Goal: Navigation & Orientation: Understand site structure

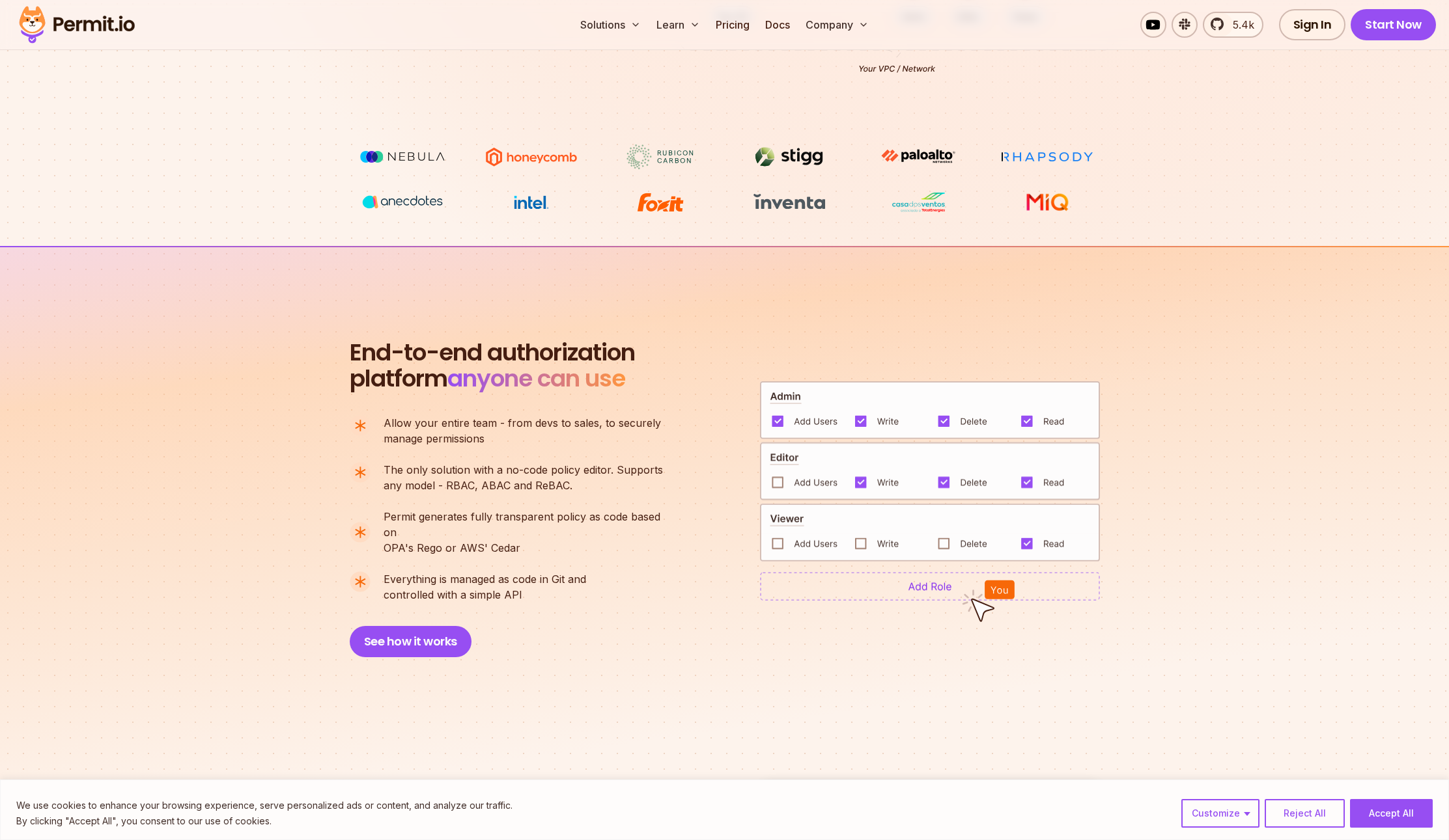
scroll to position [930, 0]
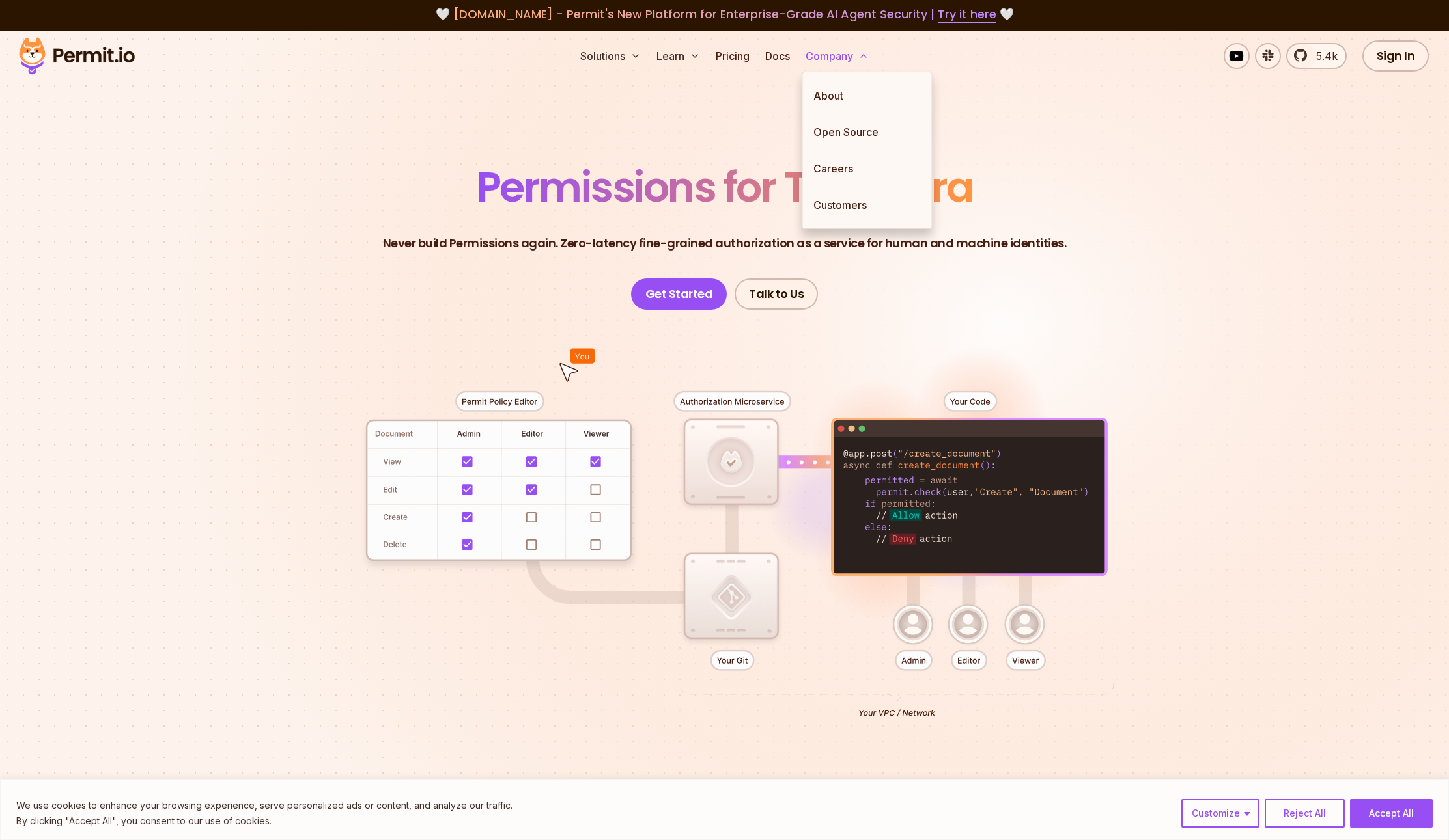
scroll to position [6, 0]
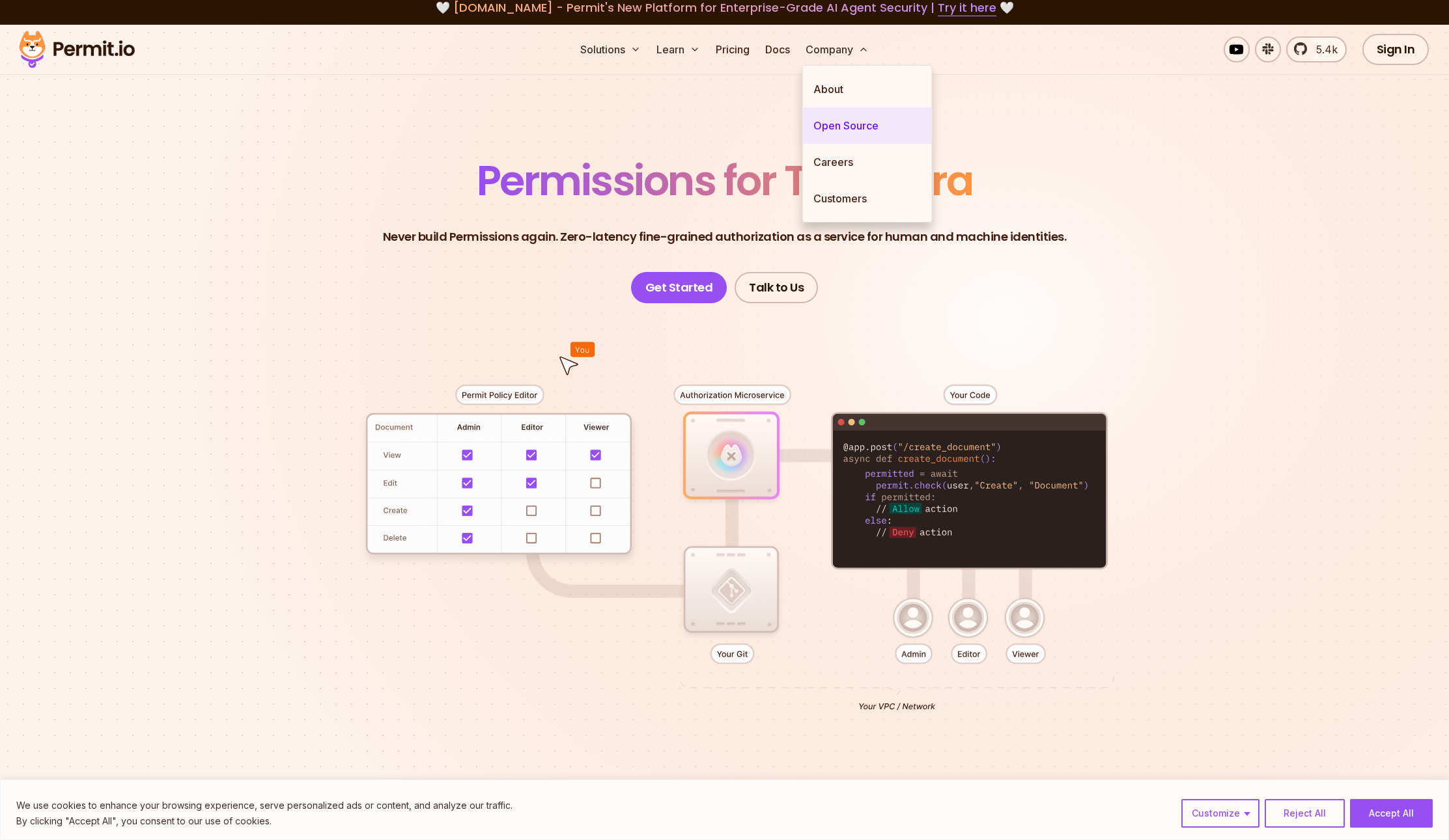
click at [844, 129] on link "Open Source" at bounding box center [867, 126] width 129 height 36
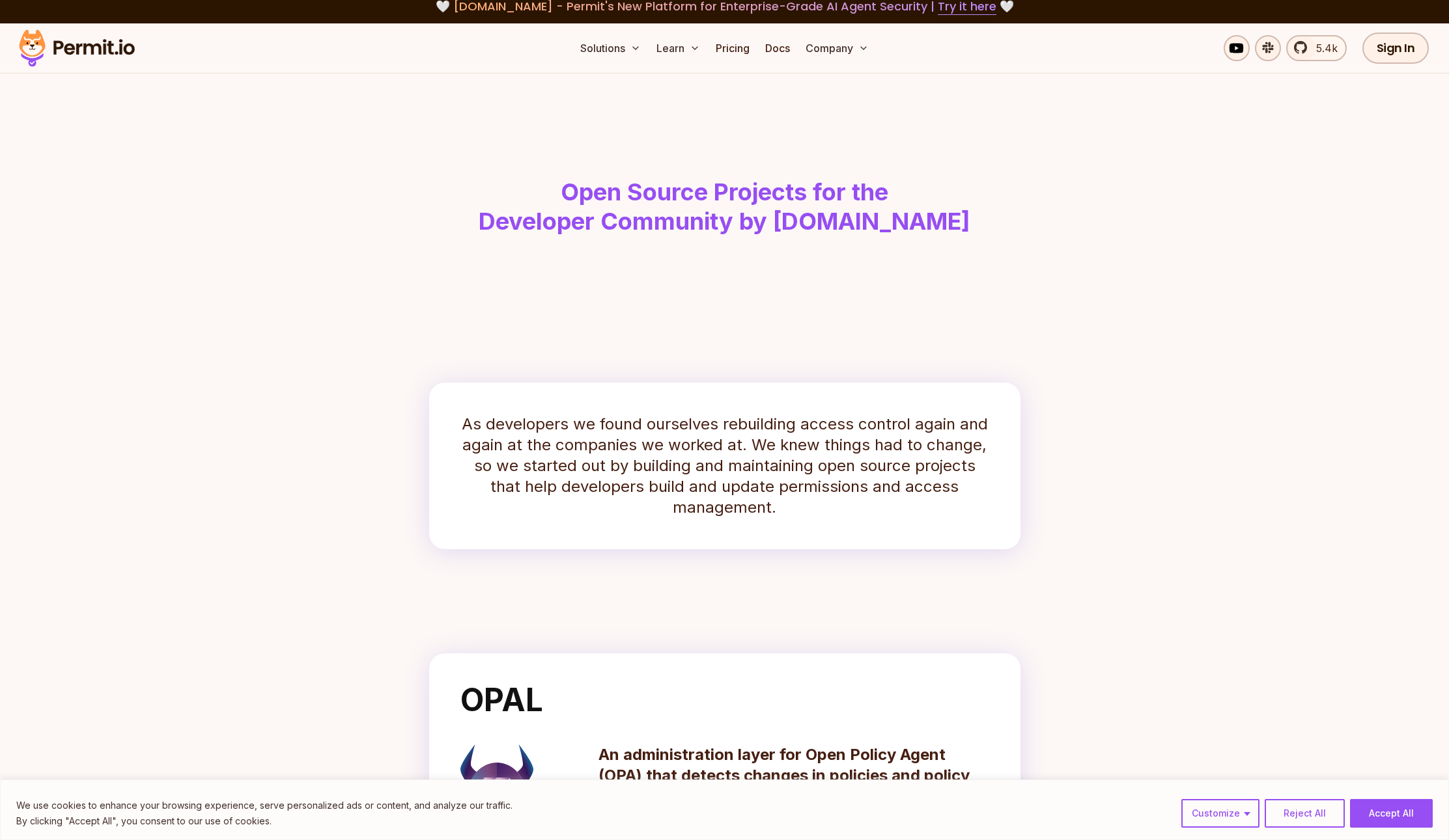
drag, startPoint x: 1083, startPoint y: 375, endPoint x: 1104, endPoint y: 375, distance: 21.0
click at [1083, 375] on section "As developers we found ourselves rebuilding access control again and again at t…" at bounding box center [725, 466] width 833 height 188
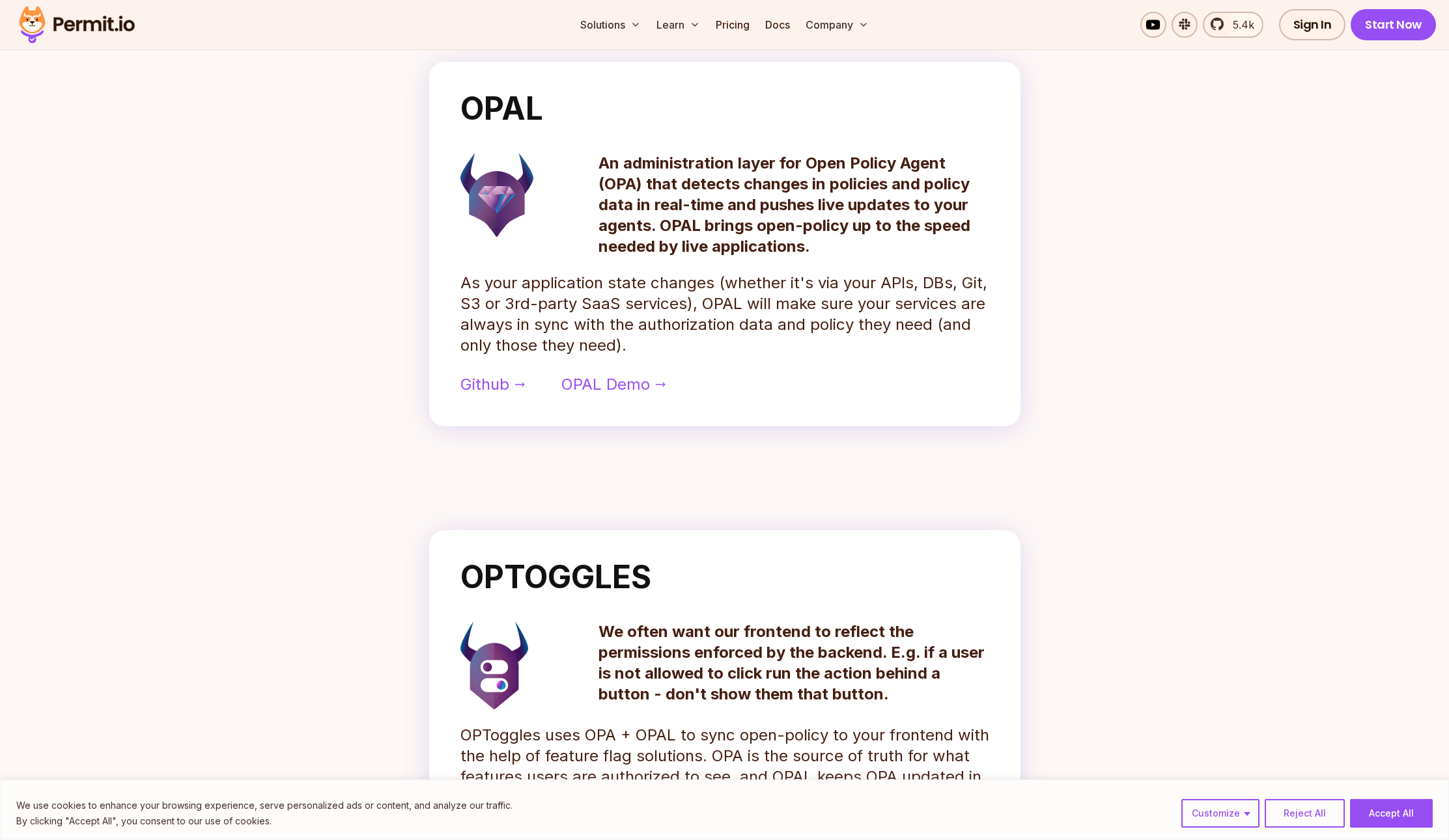
scroll to position [505, 0]
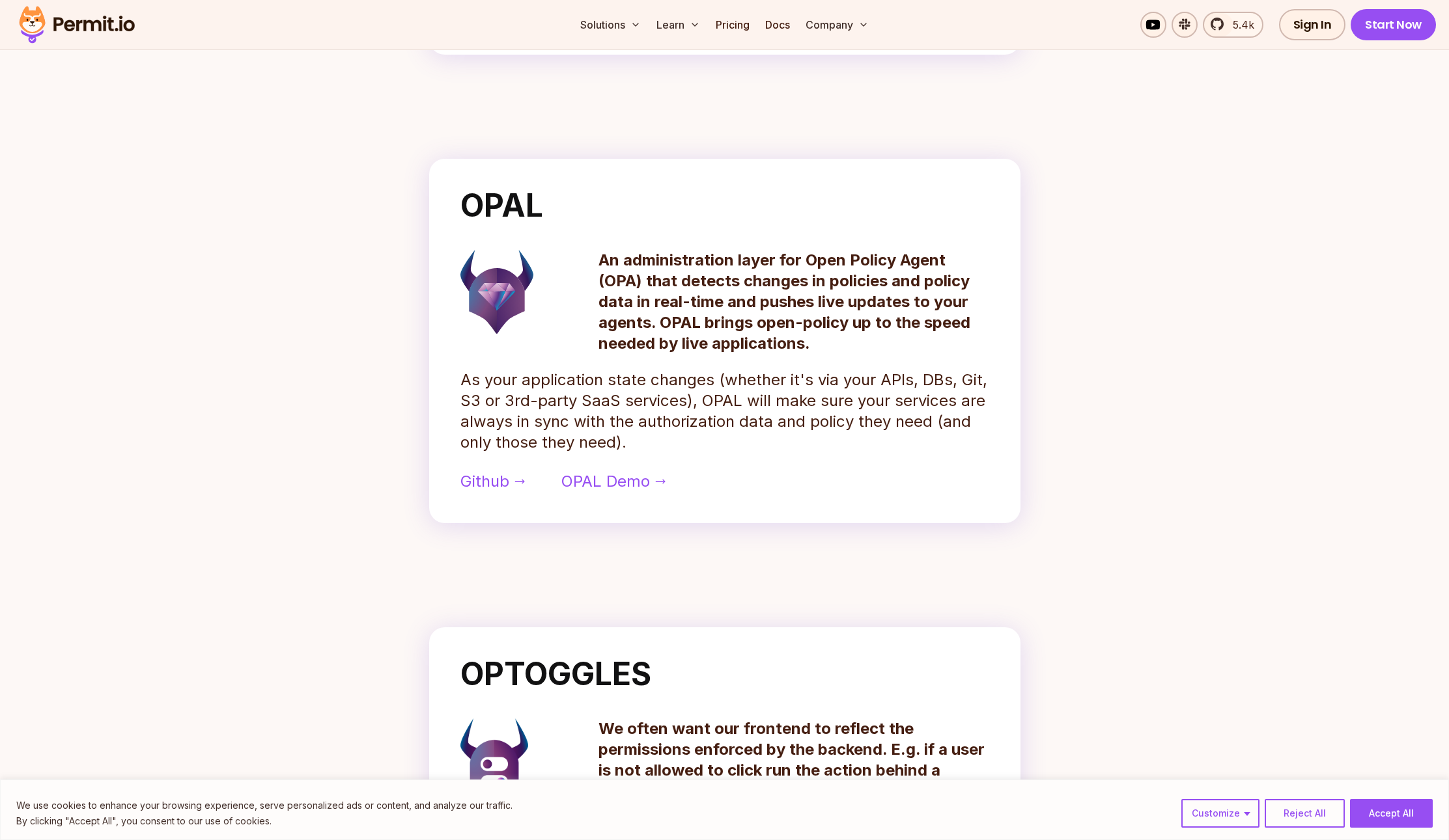
click at [1107, 389] on section "OPAL An administration layer for Open Policy Agent (OPA) that detects changes i…" at bounding box center [725, 341] width 833 height 385
click at [481, 484] on span "Github" at bounding box center [485, 482] width 49 height 21
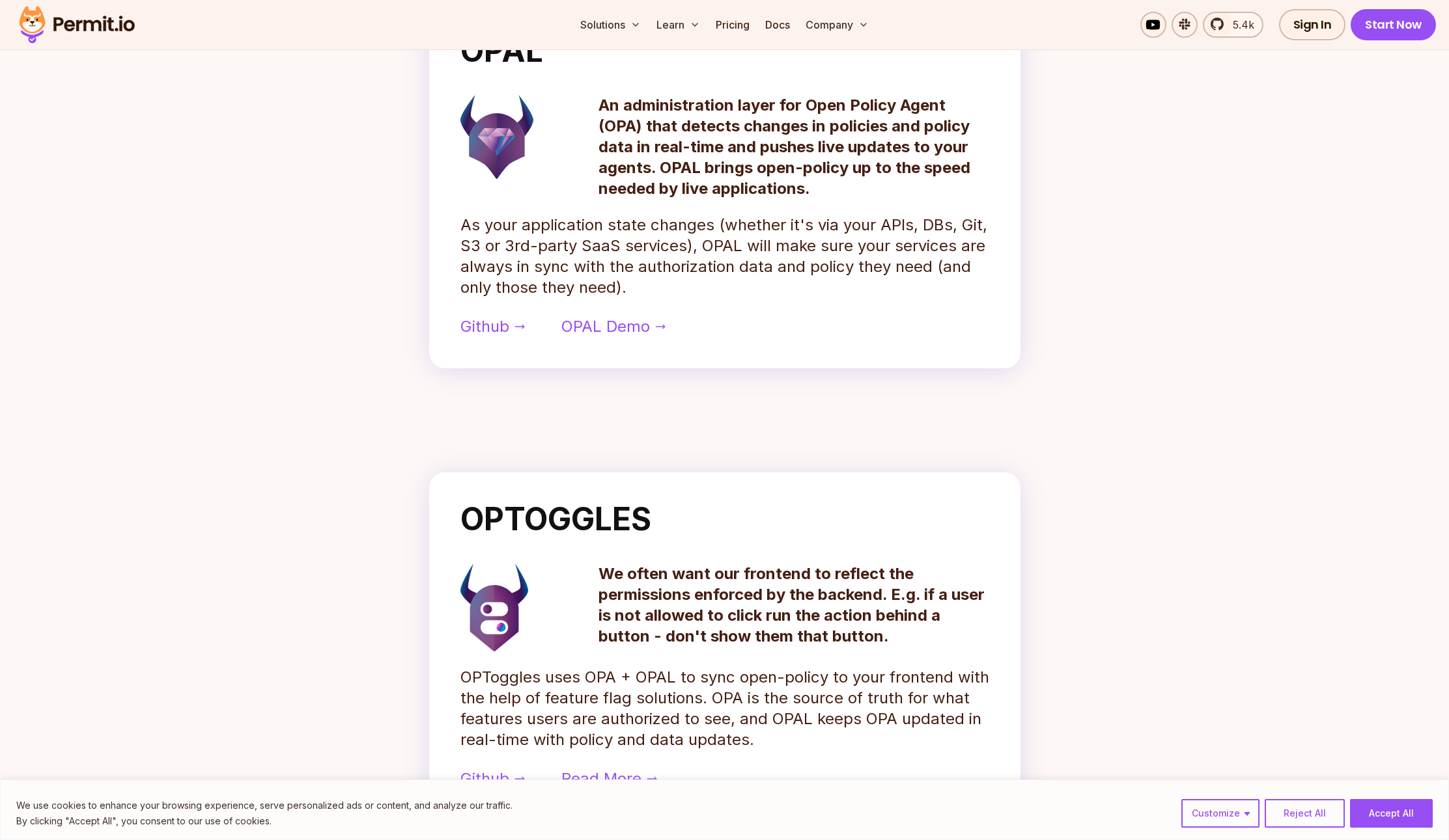
scroll to position [683, 0]
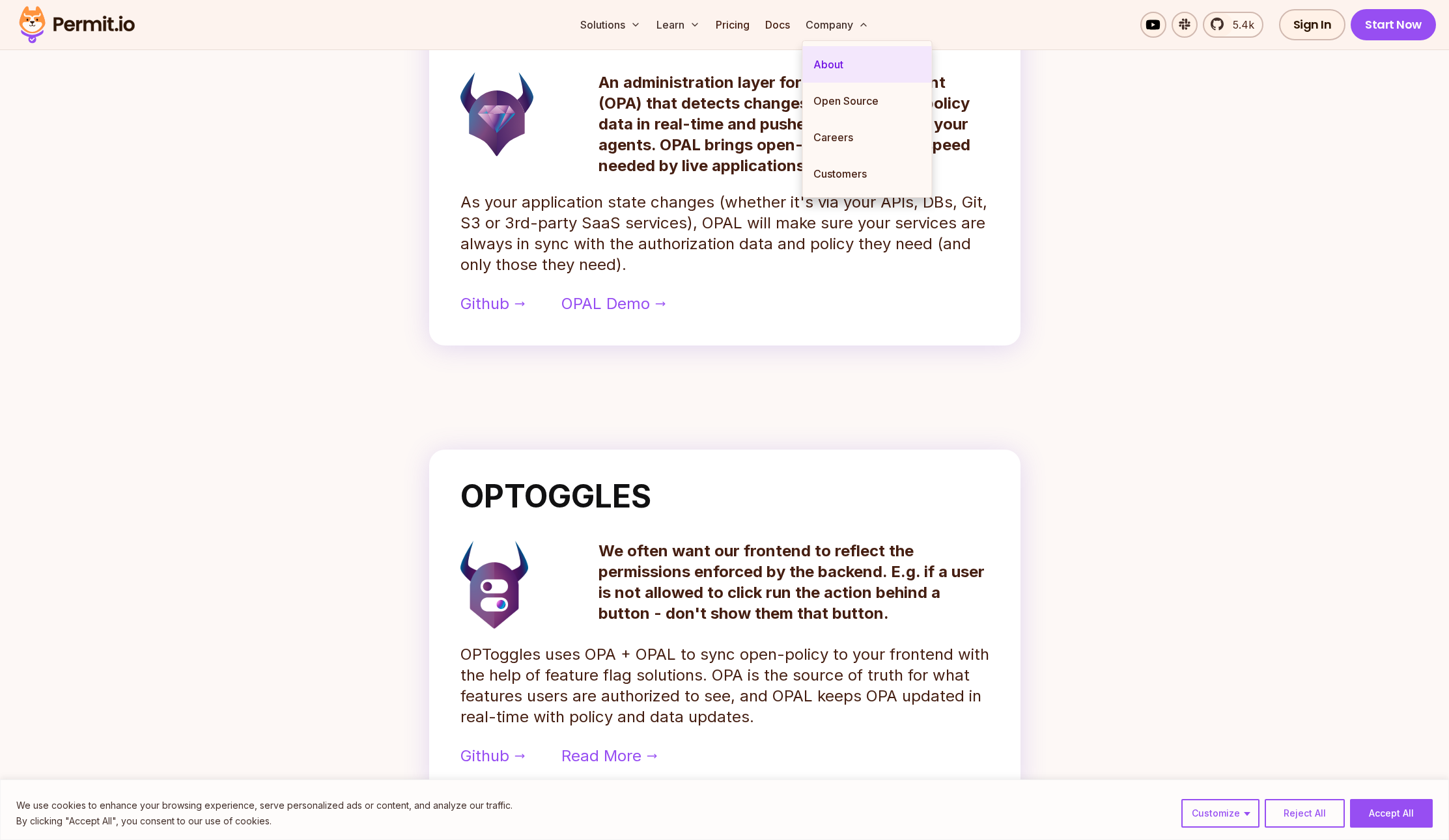
click at [833, 67] on link "About" at bounding box center [867, 64] width 129 height 36
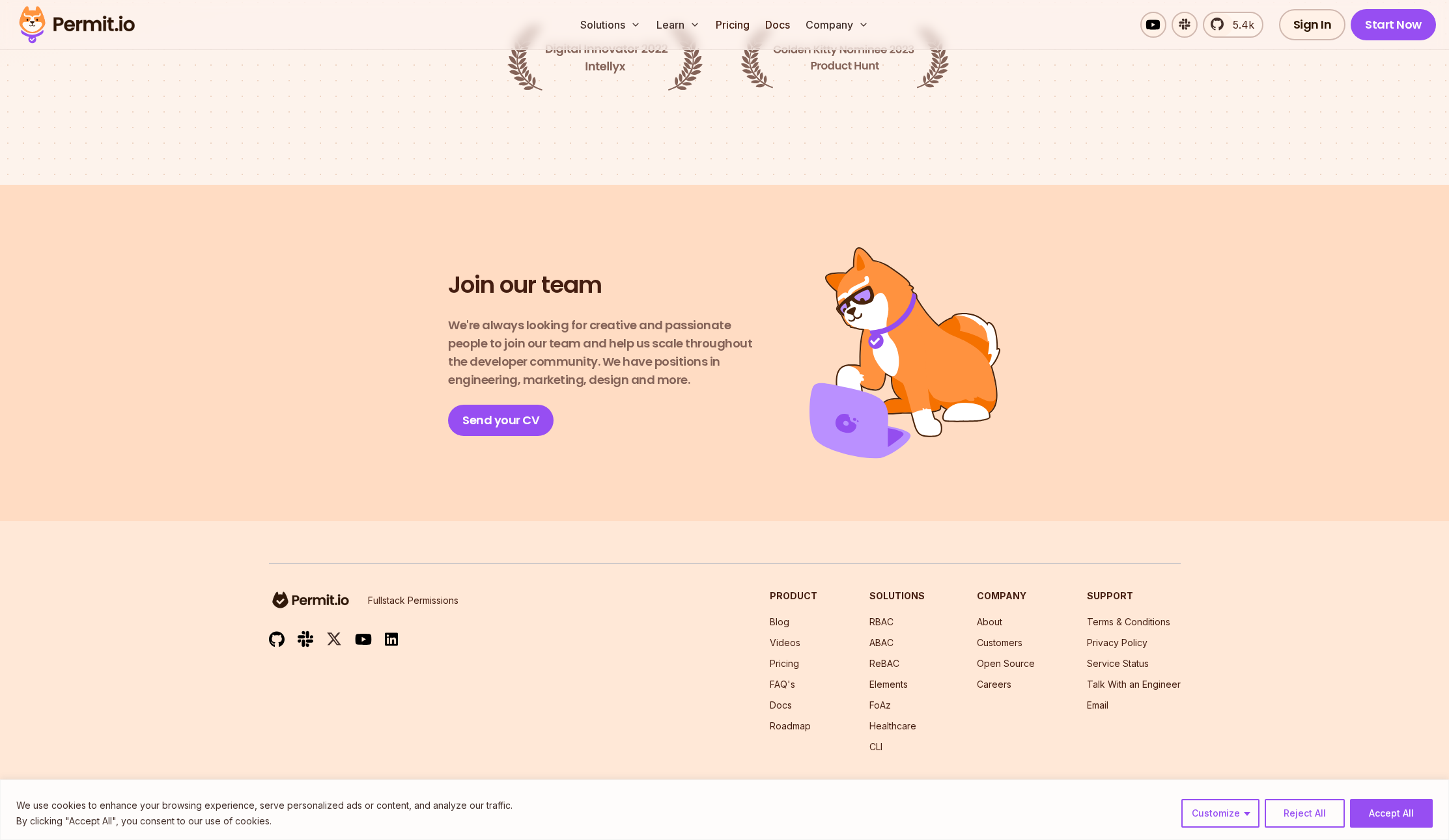
scroll to position [2076, 0]
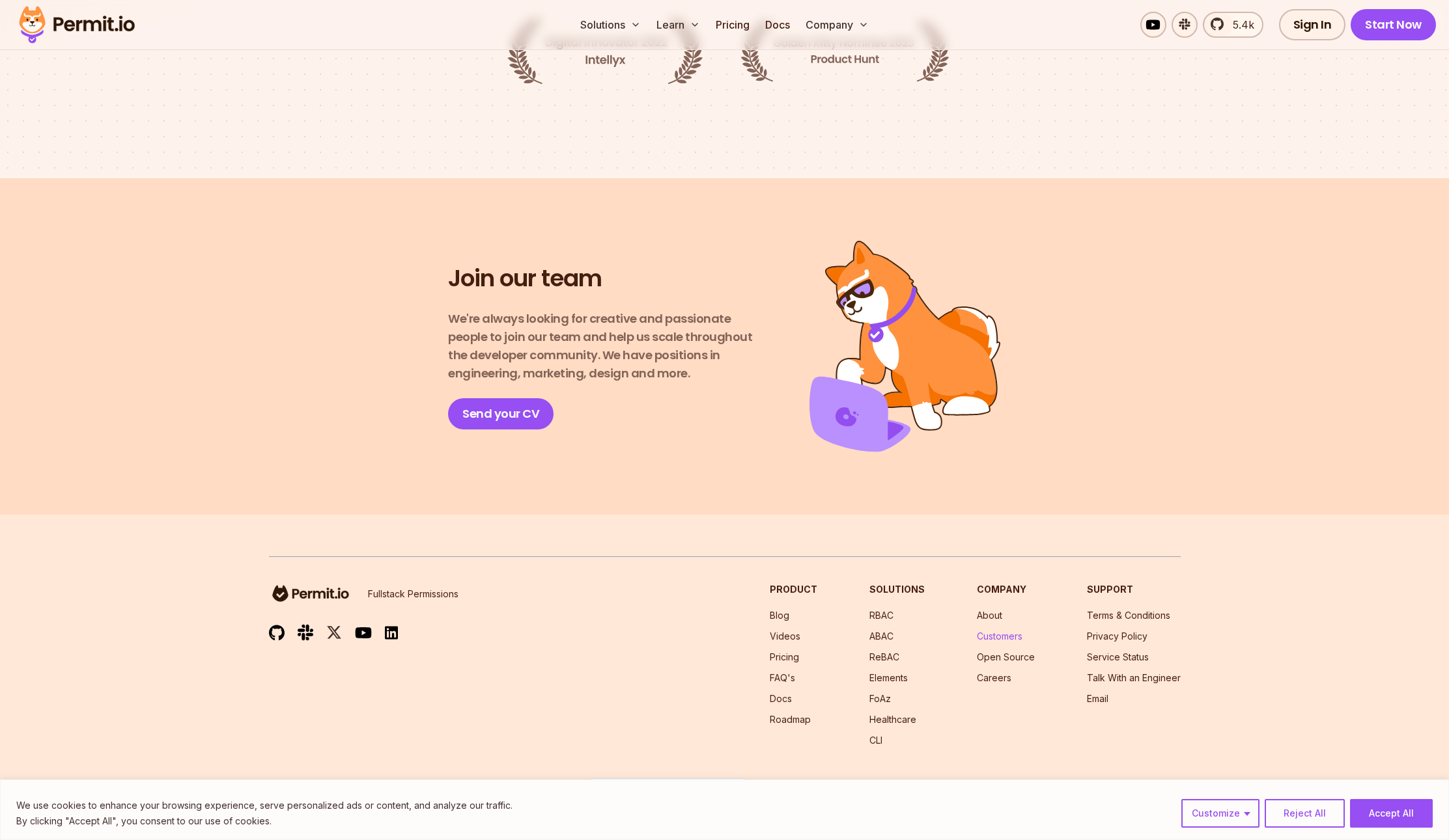
click at [1002, 631] on link "Customers" at bounding box center [999, 636] width 46 height 11
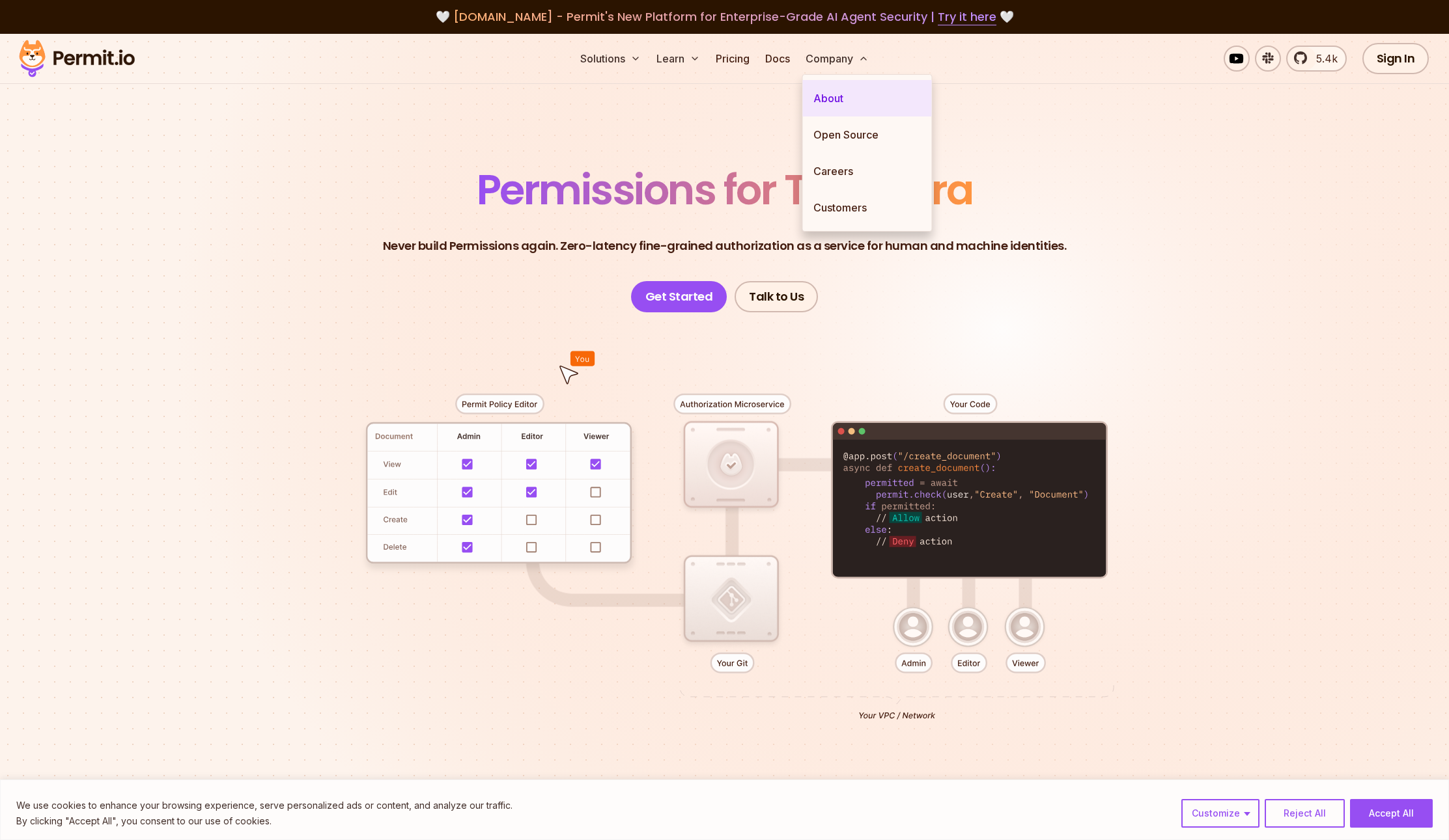
click at [836, 97] on link "About" at bounding box center [867, 98] width 129 height 36
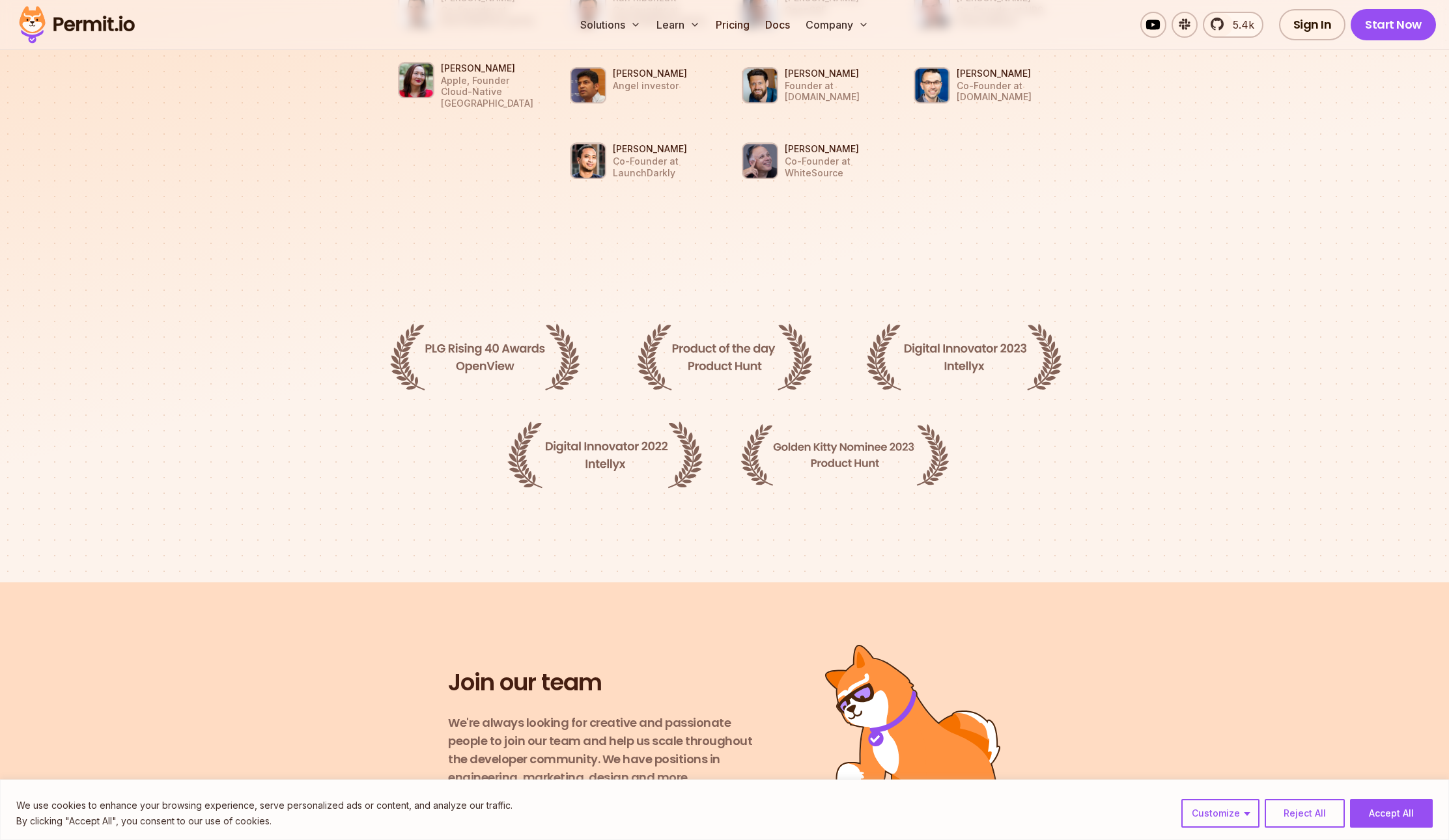
scroll to position [2076, 0]
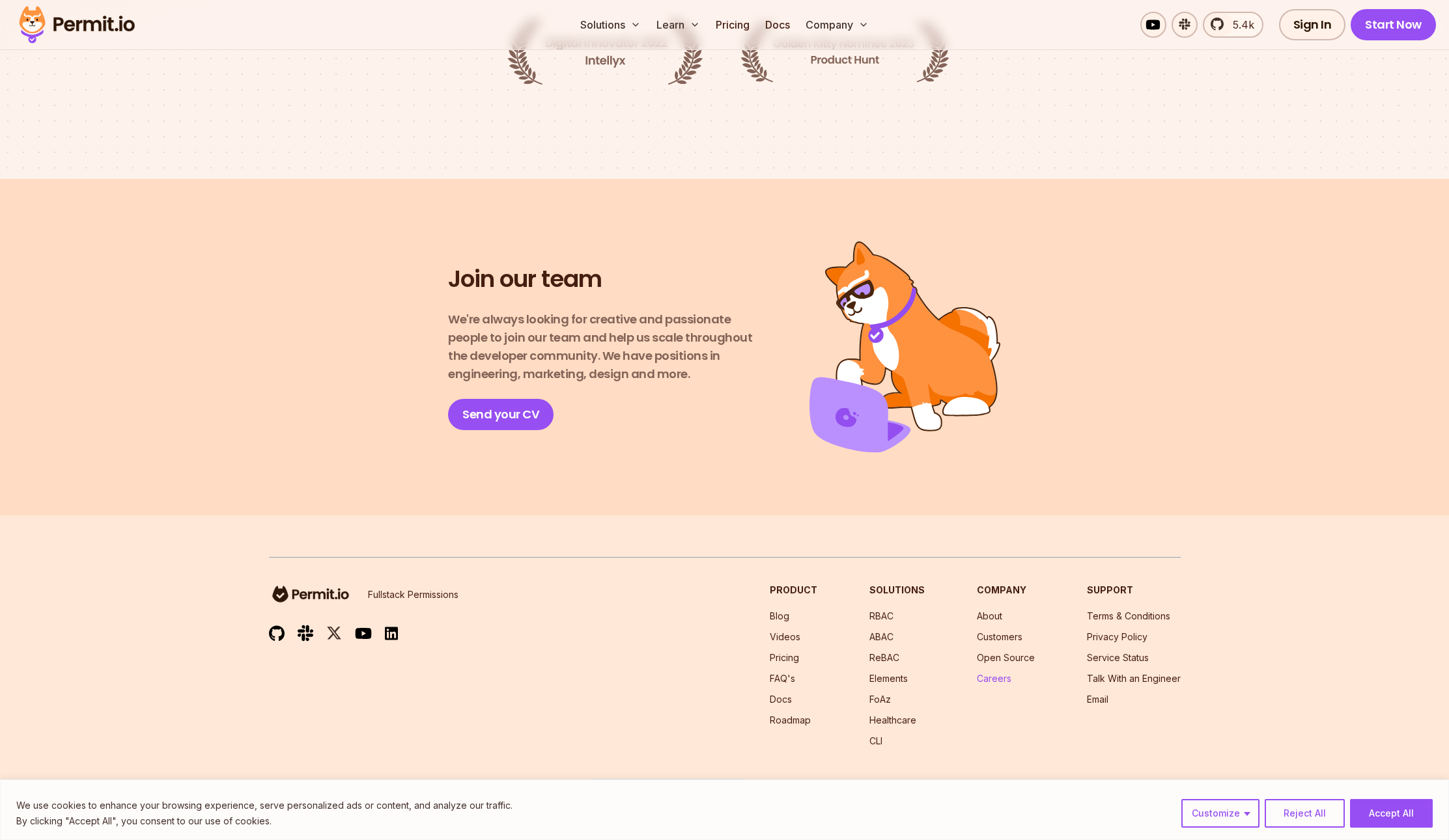
click at [997, 673] on link "Careers" at bounding box center [994, 678] width 35 height 11
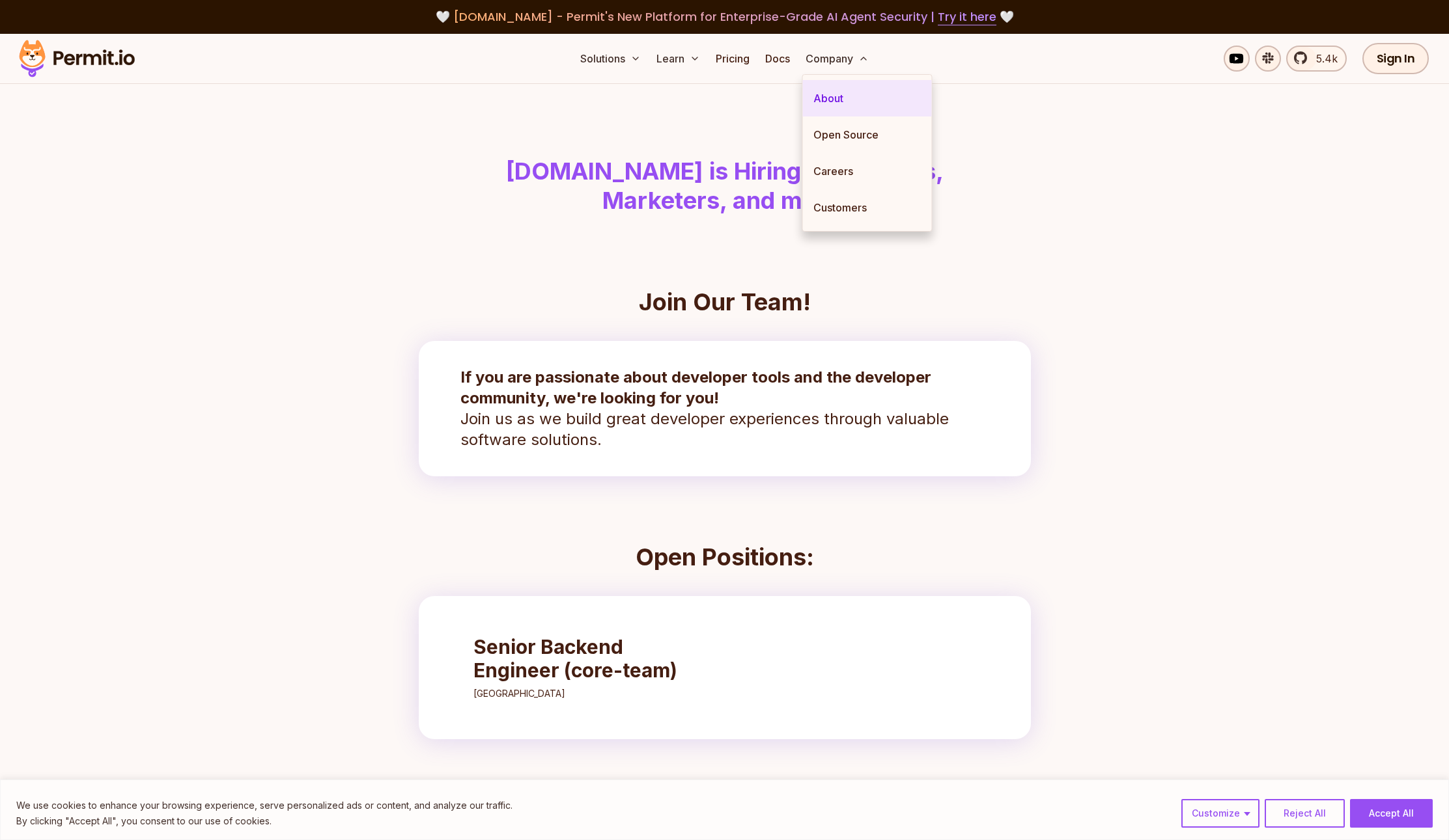
click at [844, 98] on link "About" at bounding box center [867, 98] width 129 height 36
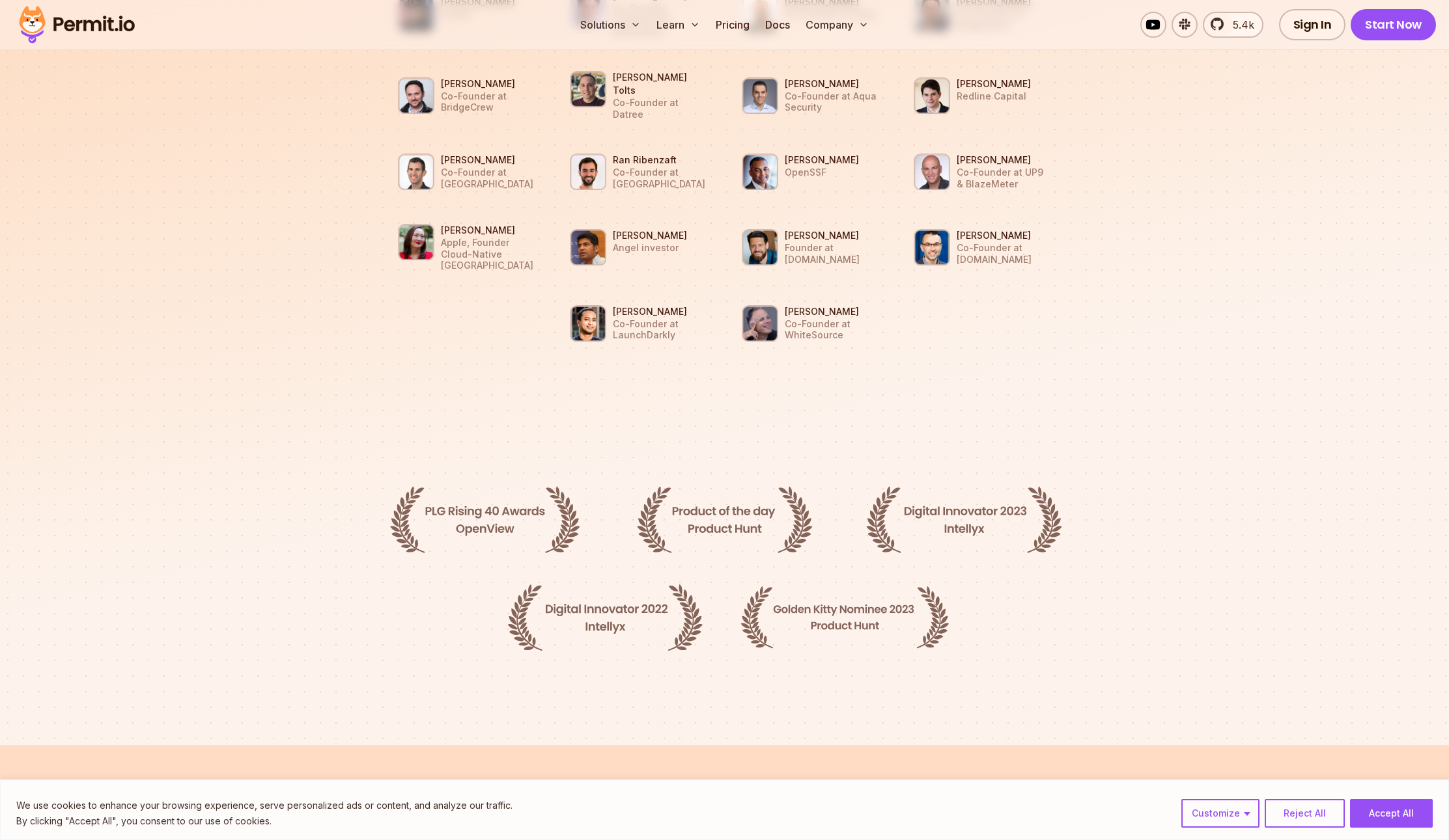
scroll to position [2076, 0]
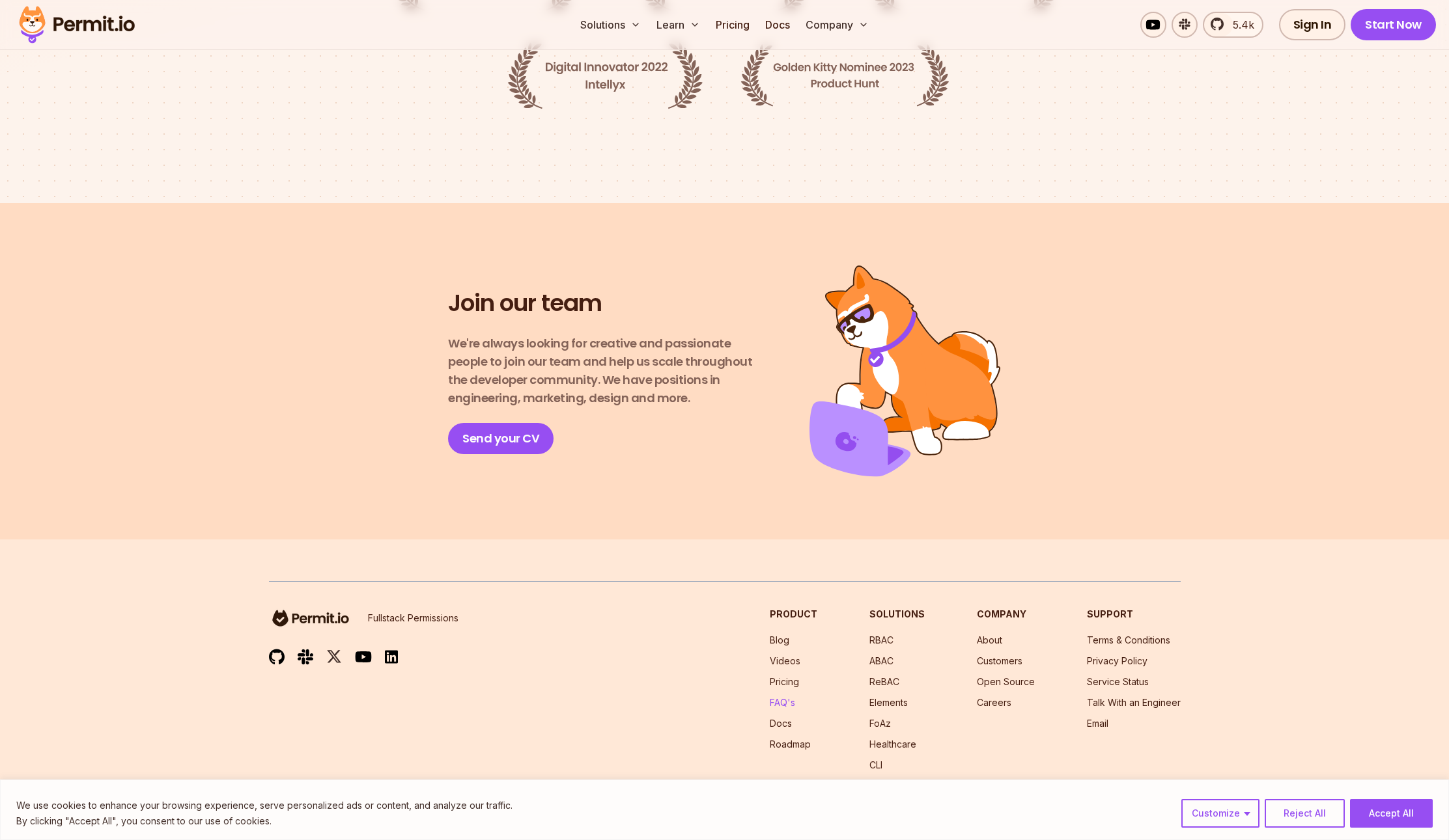
click at [790, 697] on link "FAQ's" at bounding box center [782, 702] width 25 height 11
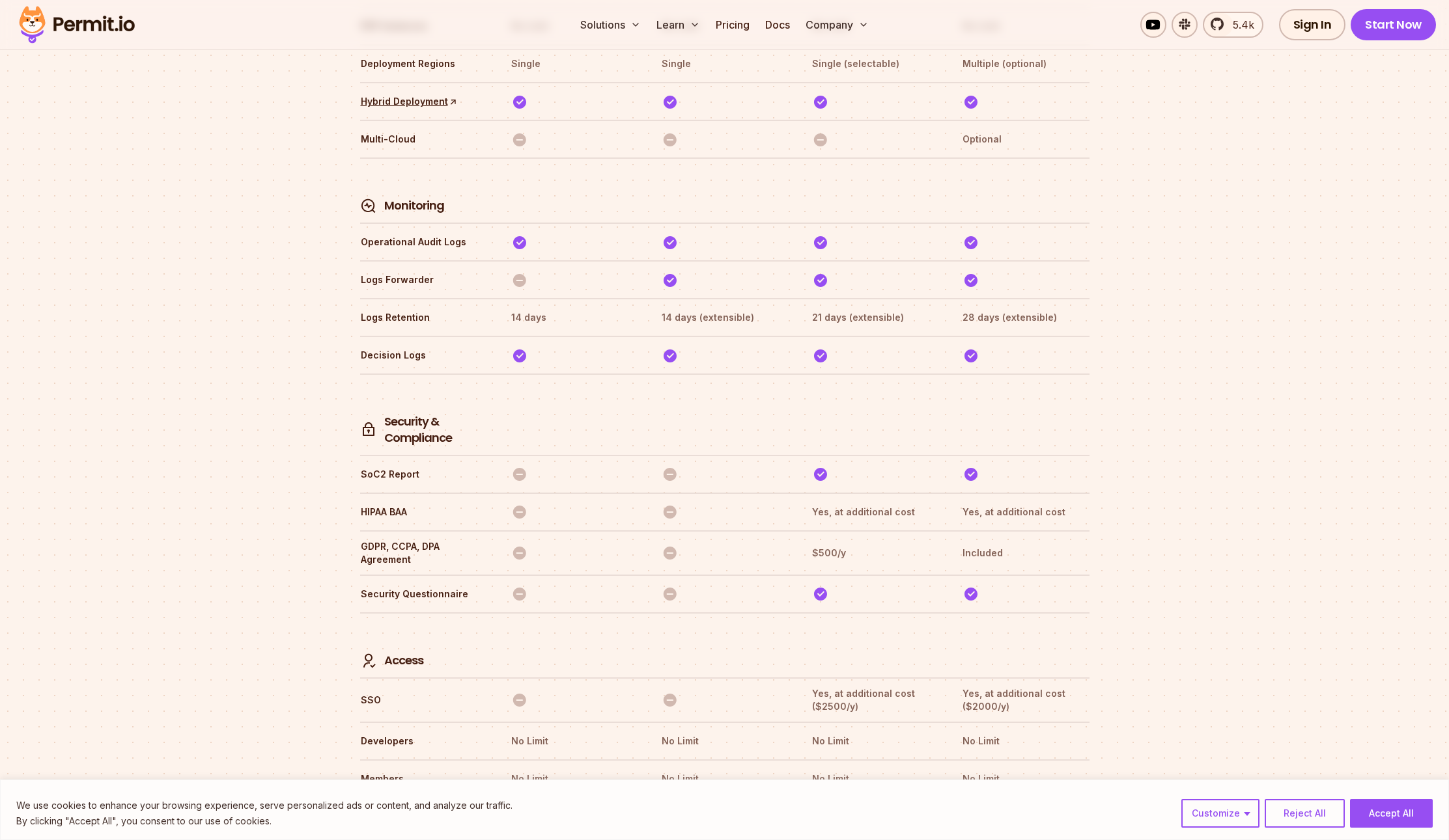
scroll to position [3010, 0]
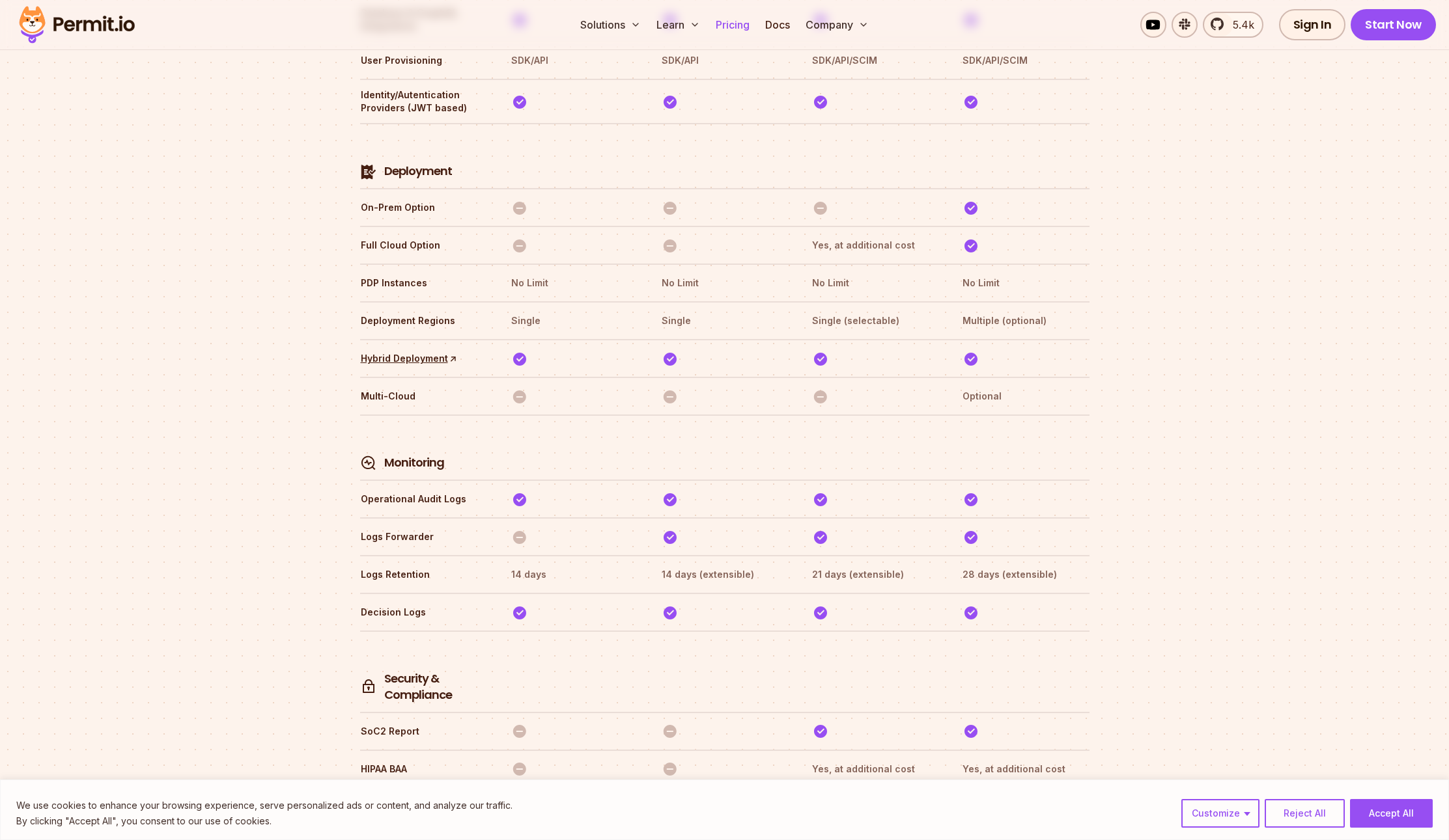
click at [741, 25] on link "Pricing" at bounding box center [733, 24] width 44 height 26
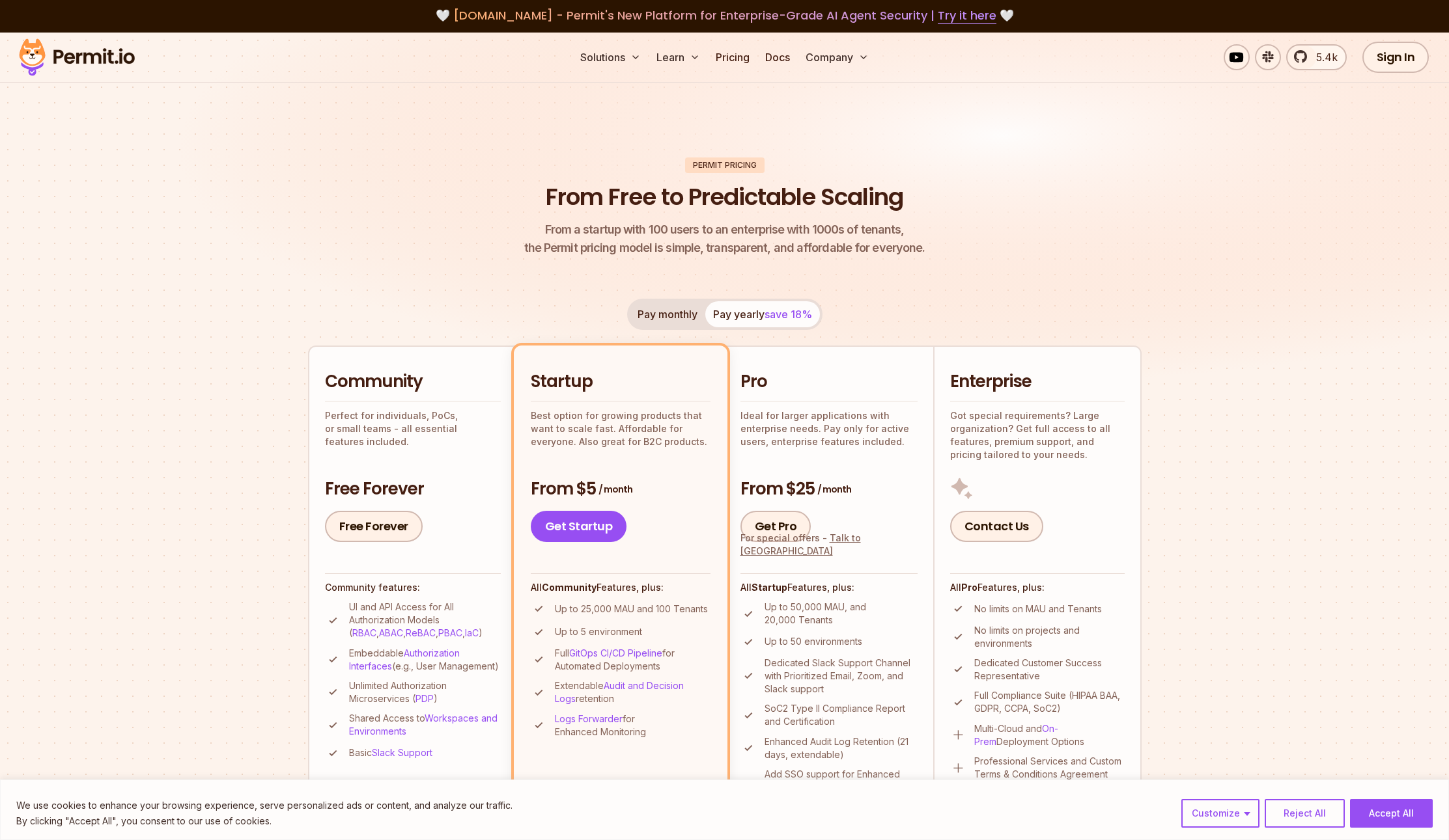
drag, startPoint x: 1122, startPoint y: 160, endPoint x: 1182, endPoint y: 205, distance: 75.0
click at [1122, 160] on header "Permit Pricing From Free to Predictable Scaling From a startup with 100 users t…" at bounding box center [725, 207] width 833 height 101
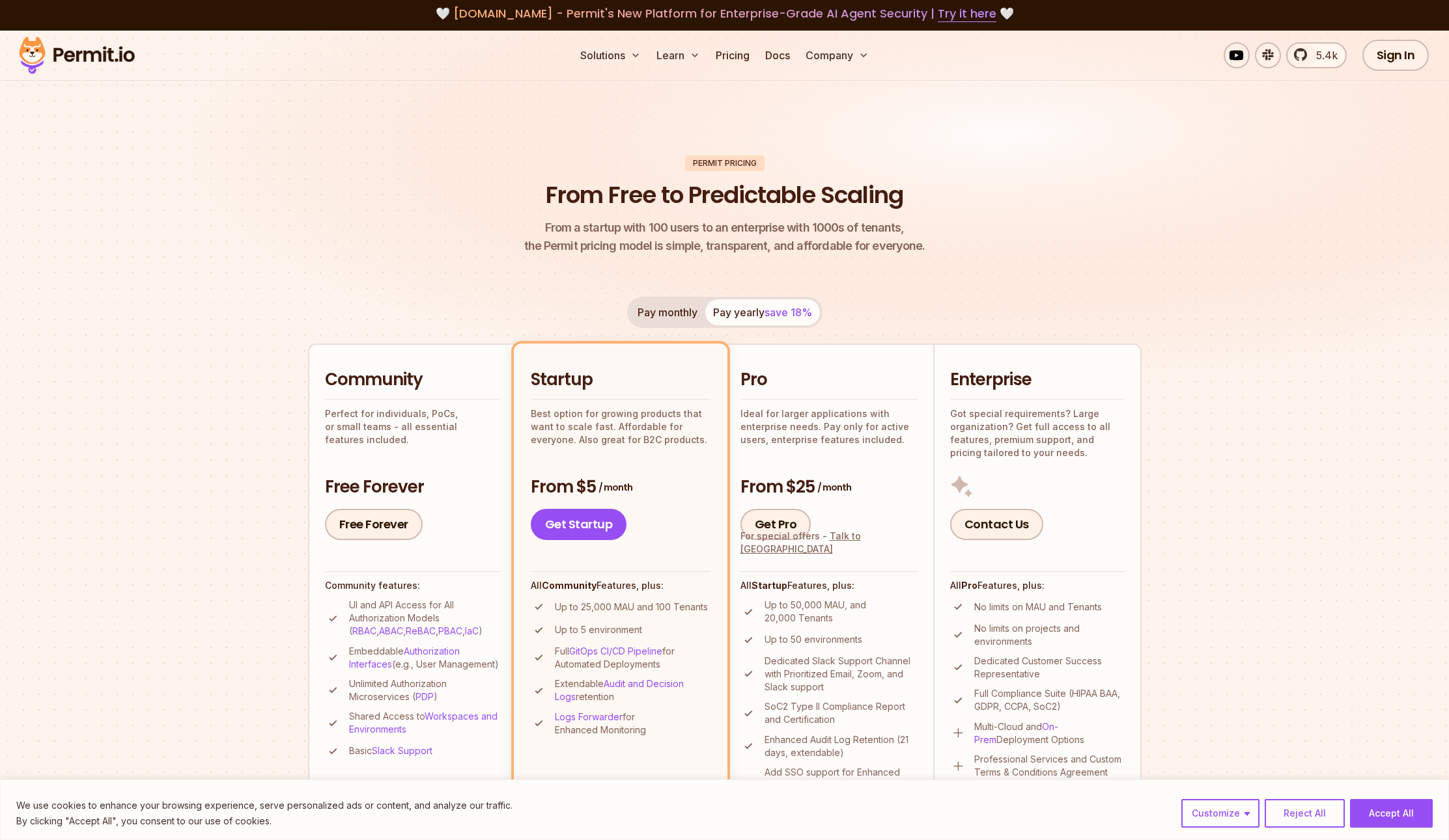
click at [101, 57] on img at bounding box center [77, 55] width 127 height 44
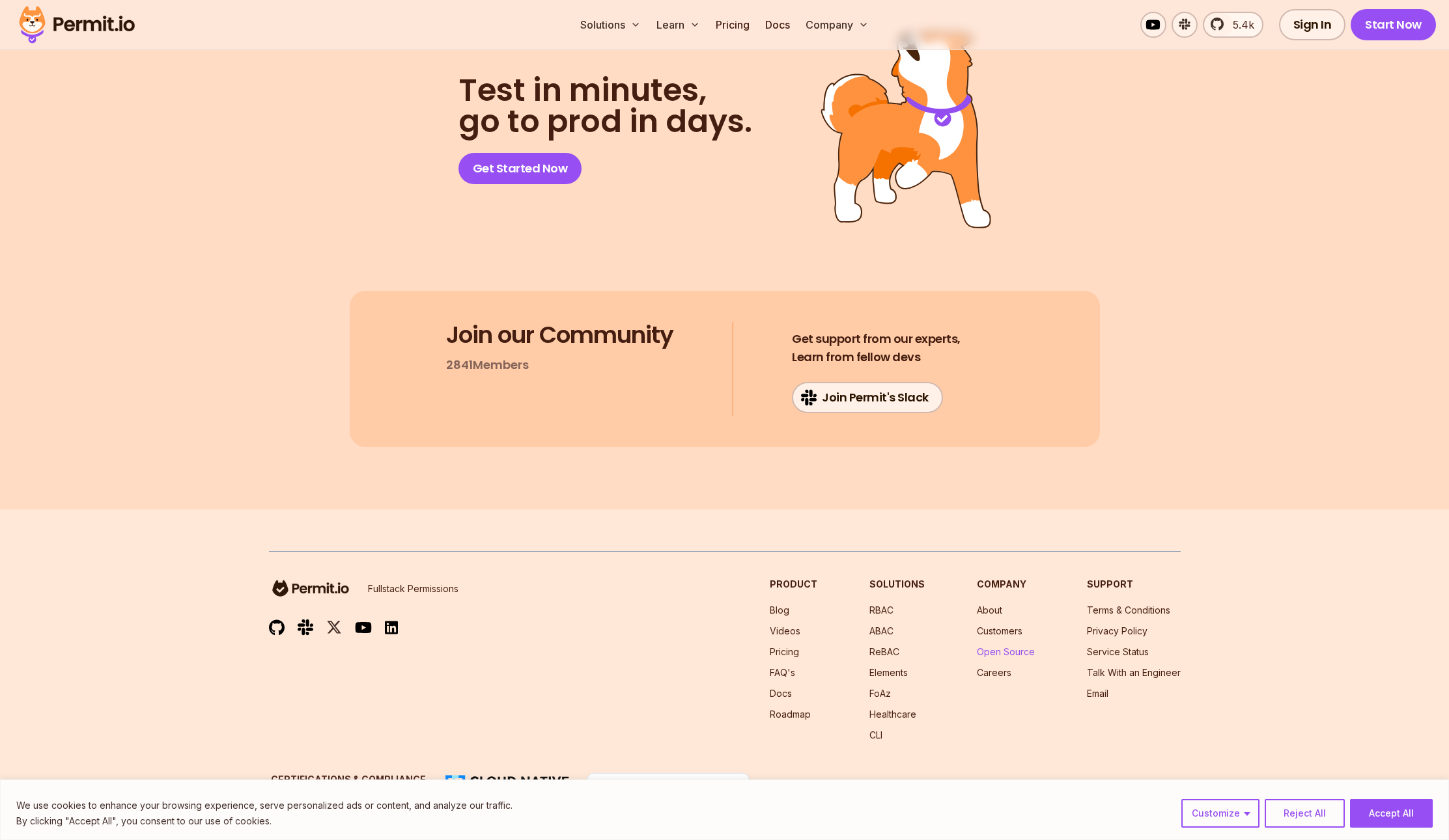
scroll to position [6724, 0]
click at [984, 646] on link "Open Source" at bounding box center [1006, 651] width 58 height 11
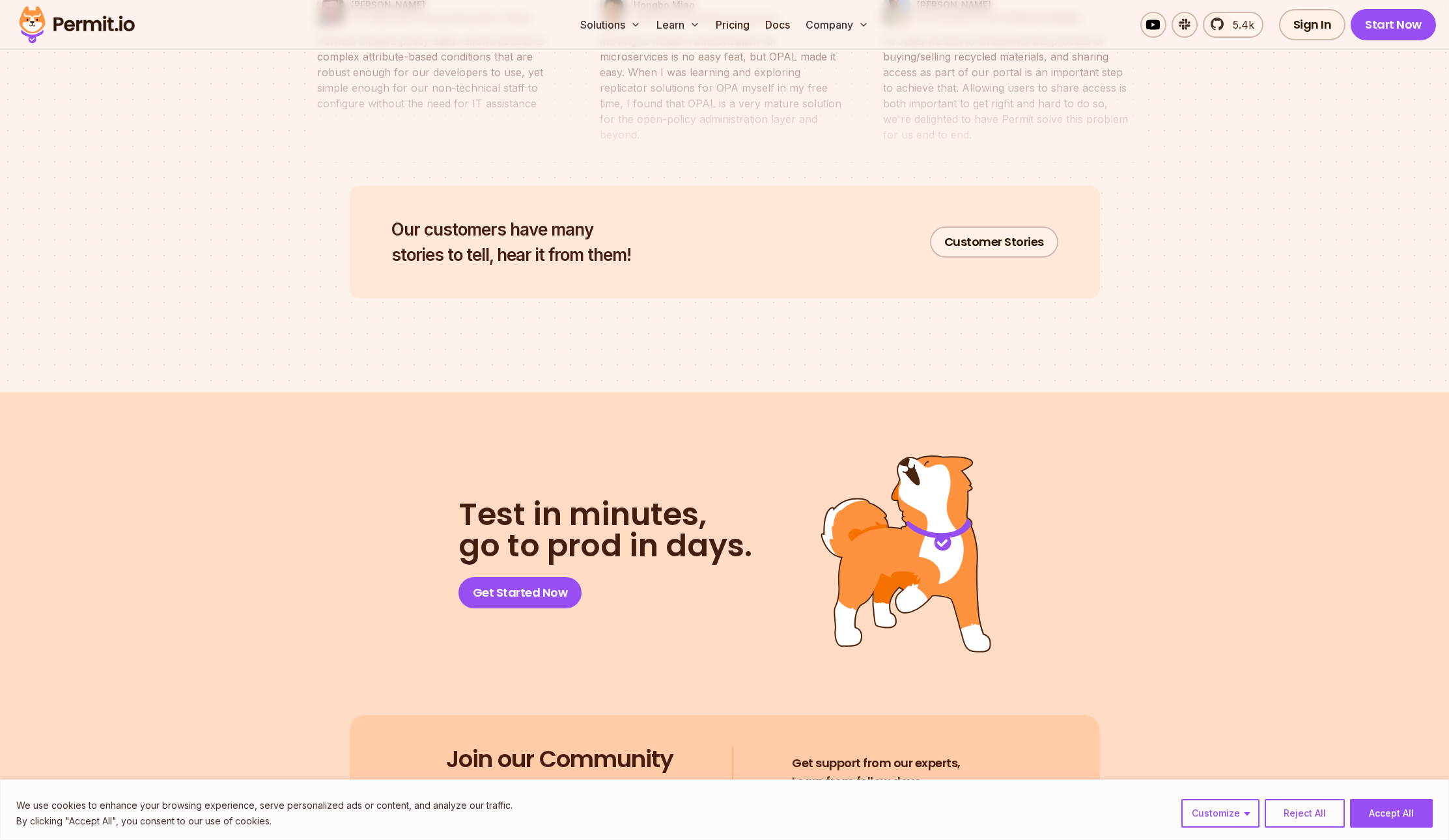
scroll to position [6724, 0]
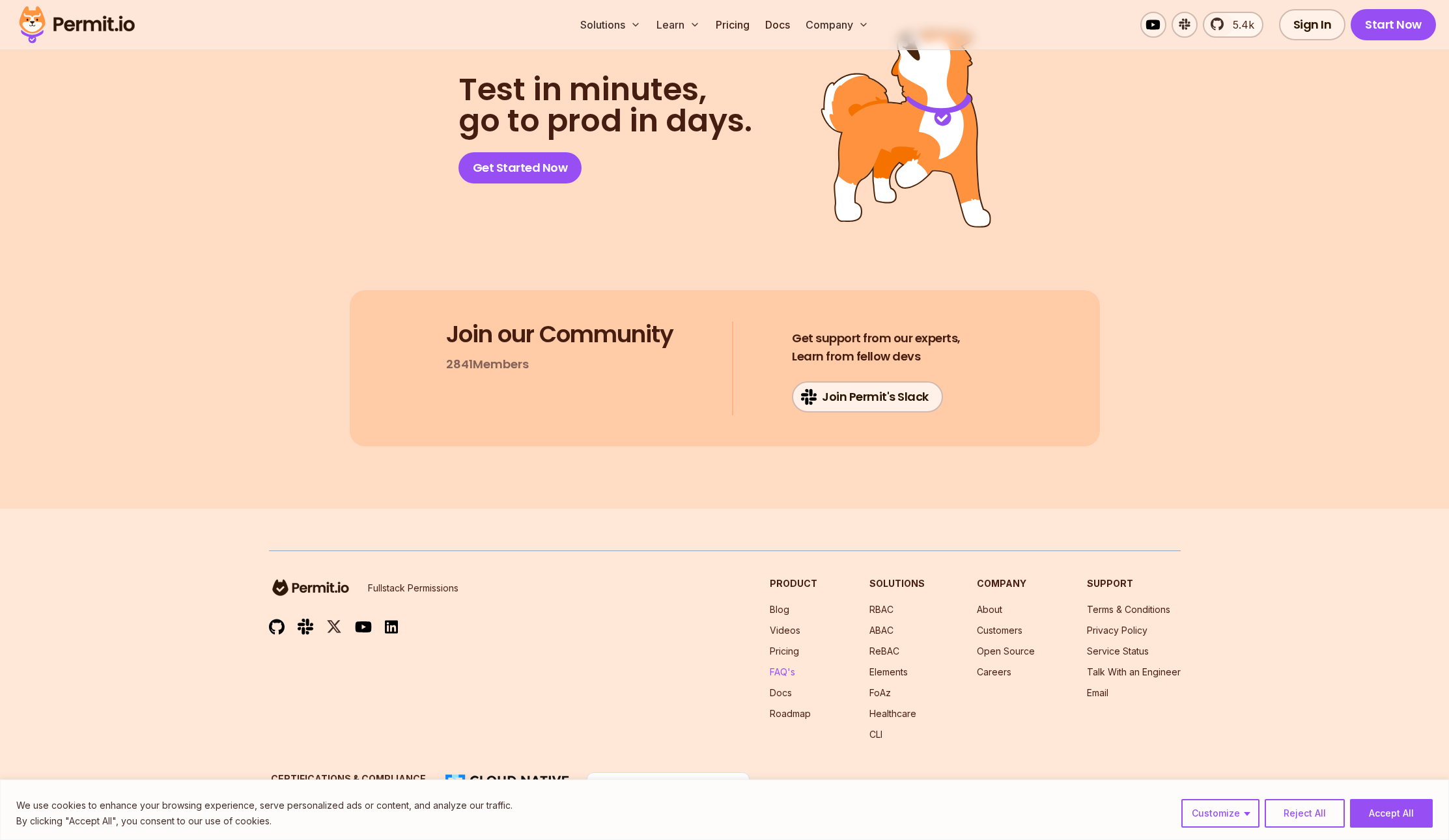
click at [790, 666] on link "FAQ's" at bounding box center [782, 672] width 25 height 11
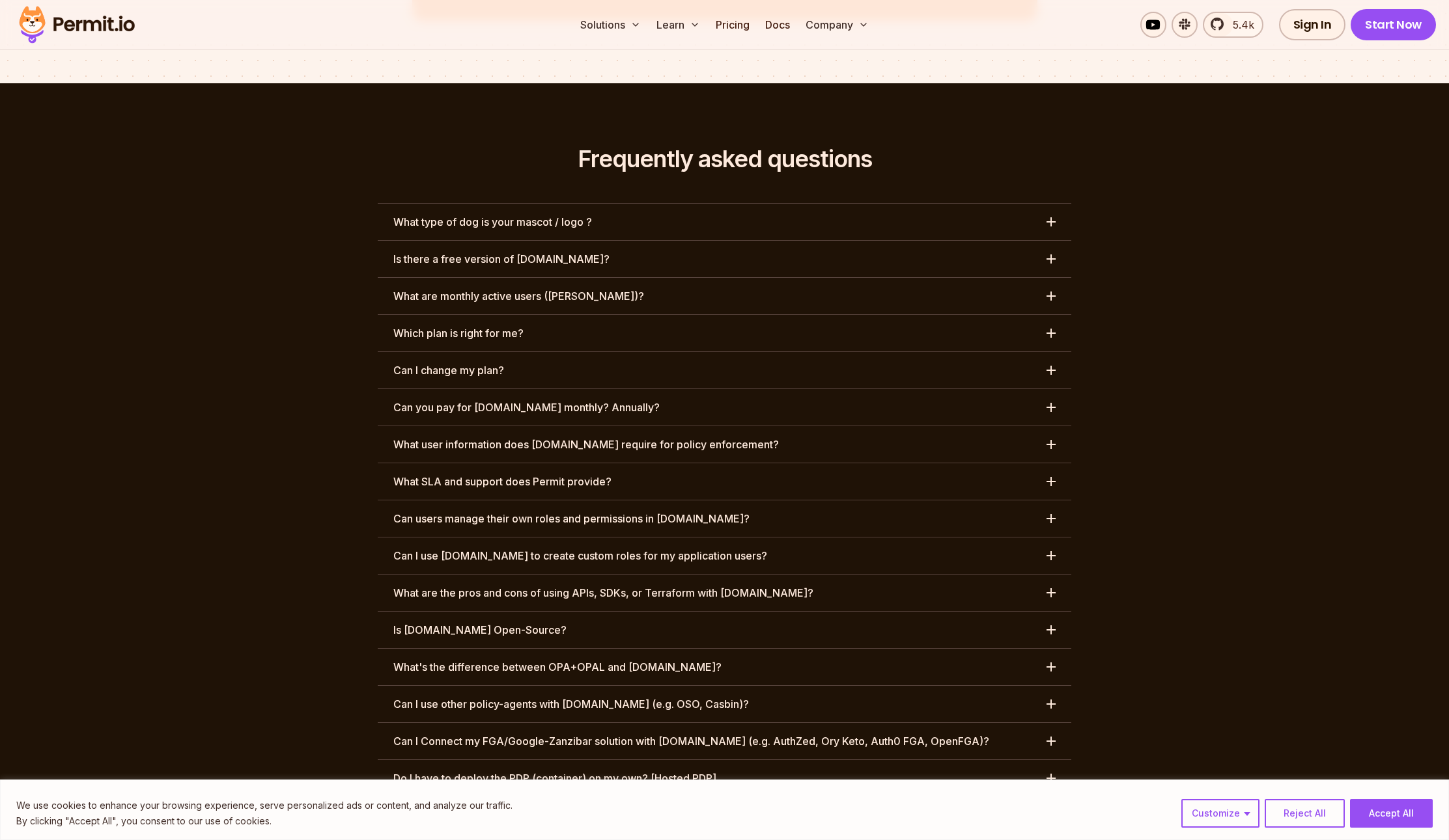
scroll to position [5963, 0]
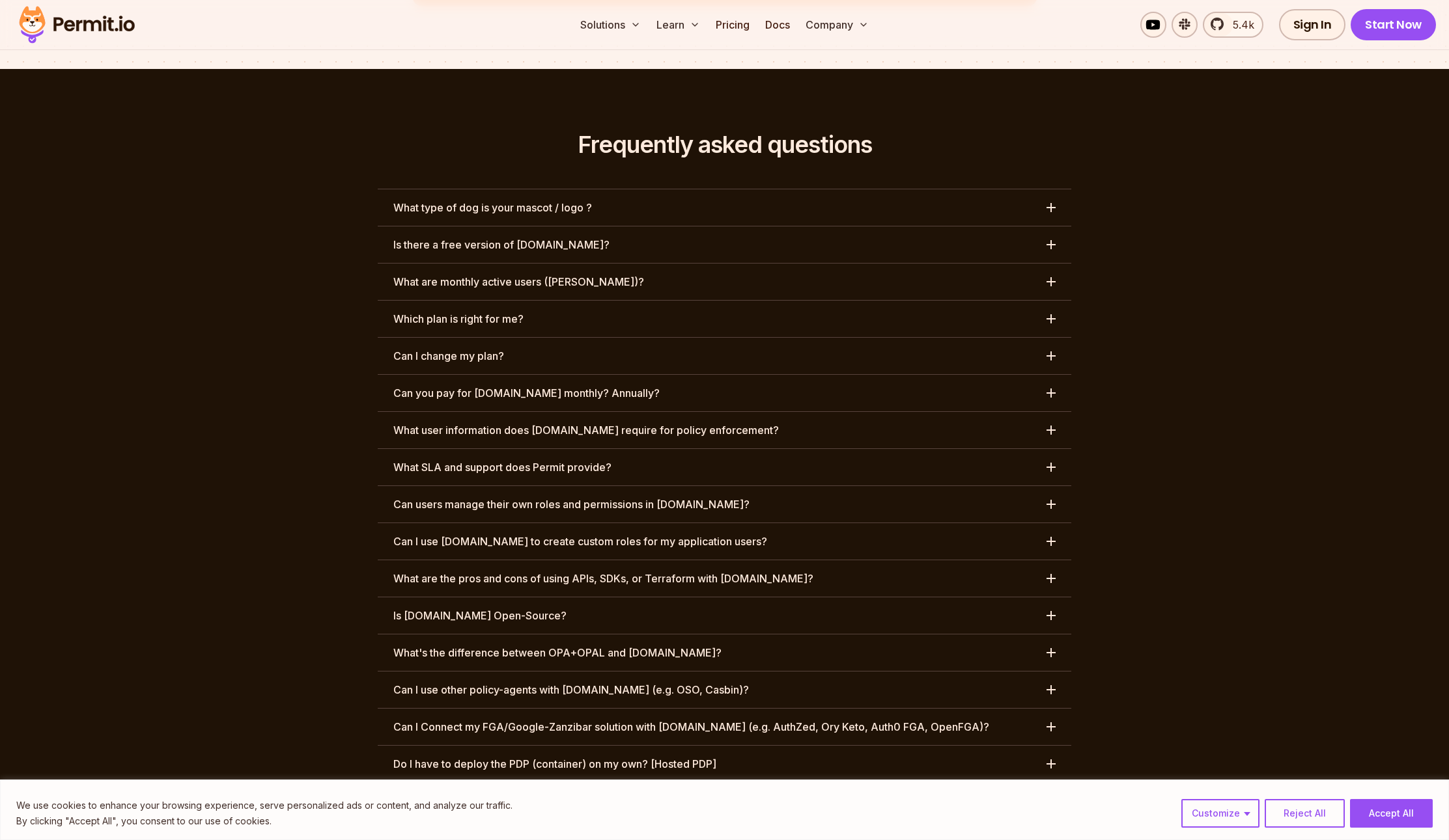
click at [1052, 240] on div "button" at bounding box center [1051, 245] width 9 height 9
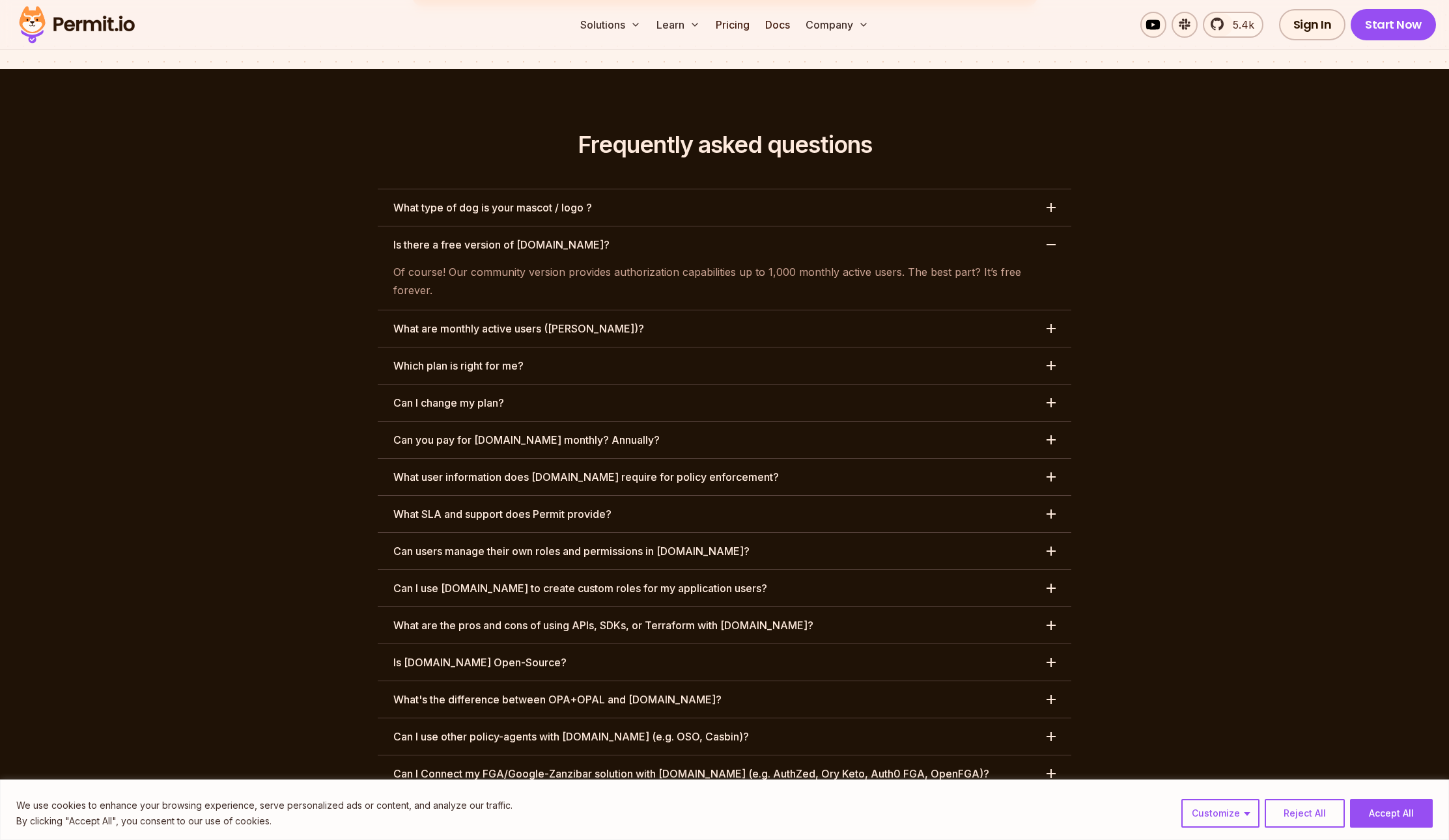
click at [1052, 244] on div "button" at bounding box center [1051, 245] width 9 height 2
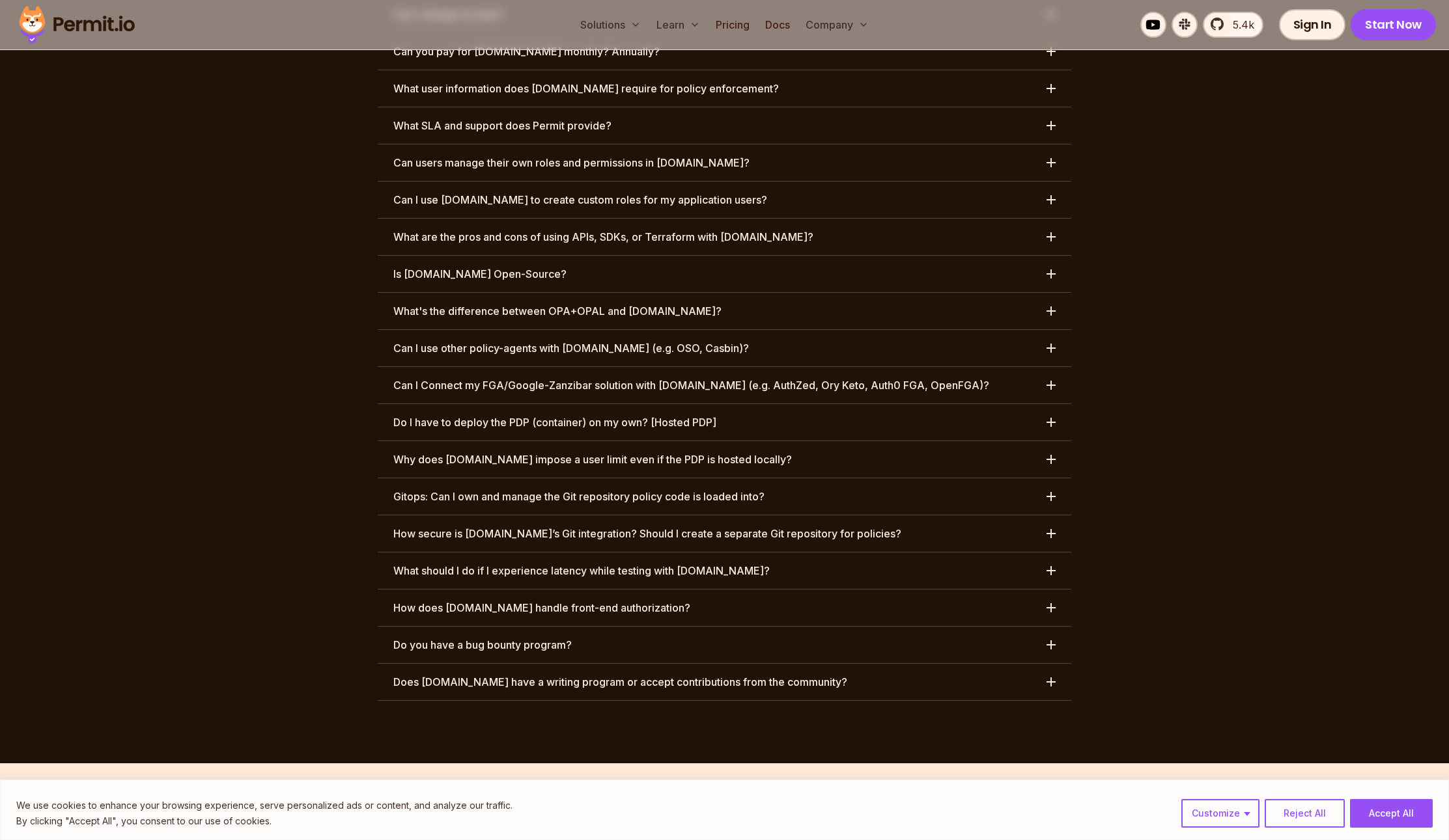
scroll to position [6500, 0]
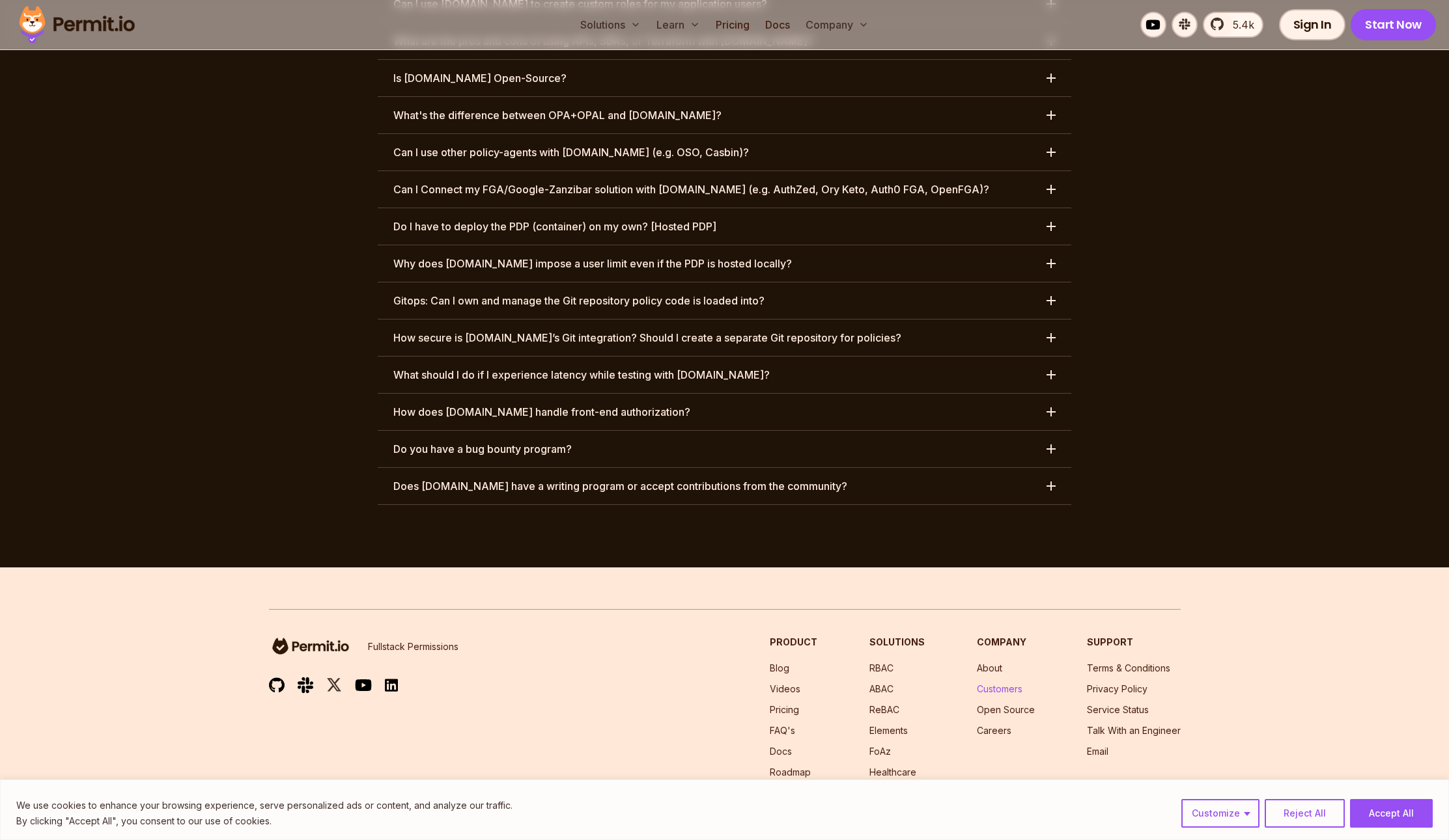
click at [999, 684] on link "Customers" at bounding box center [999, 689] width 46 height 11
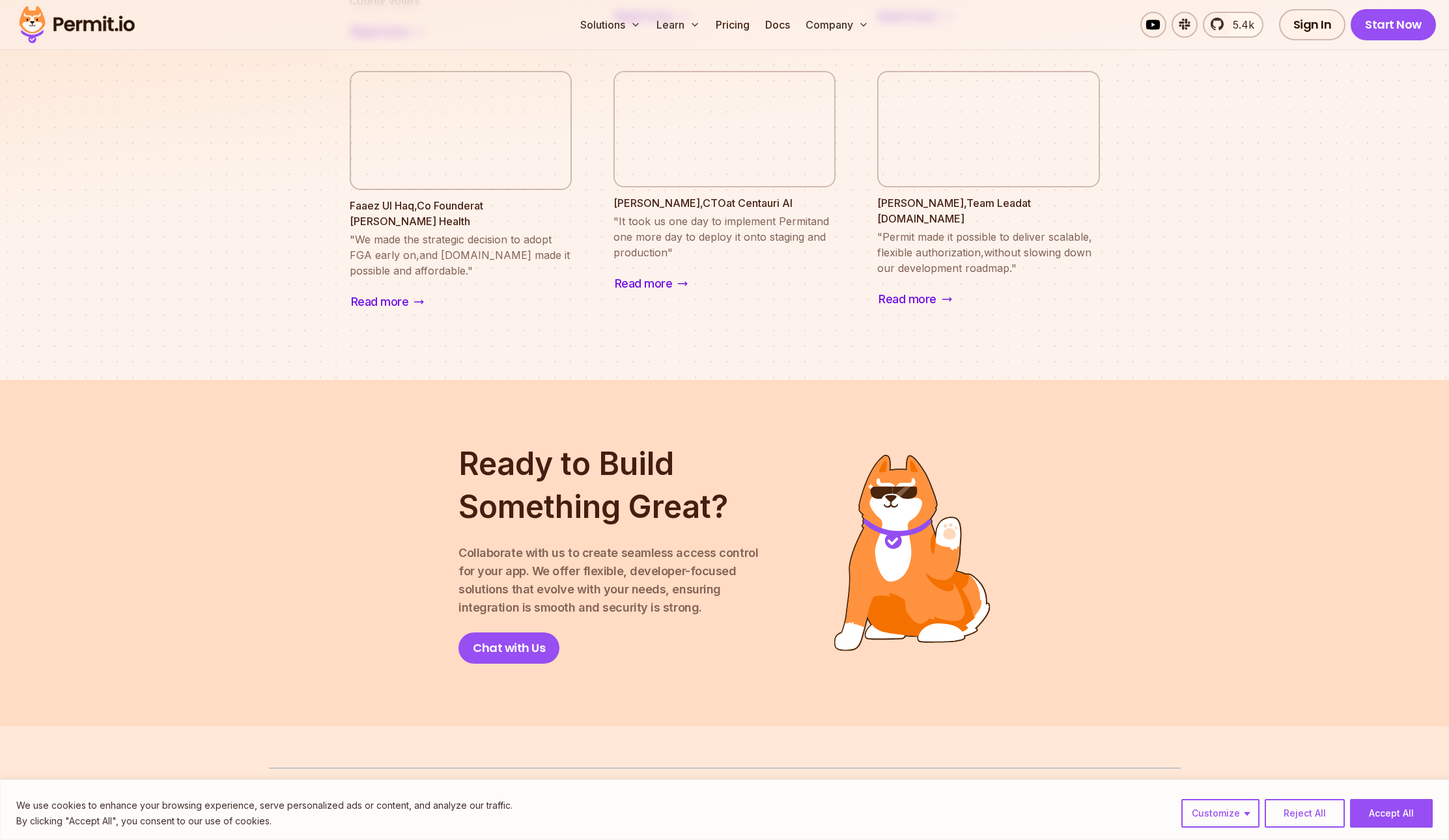
scroll to position [1630, 0]
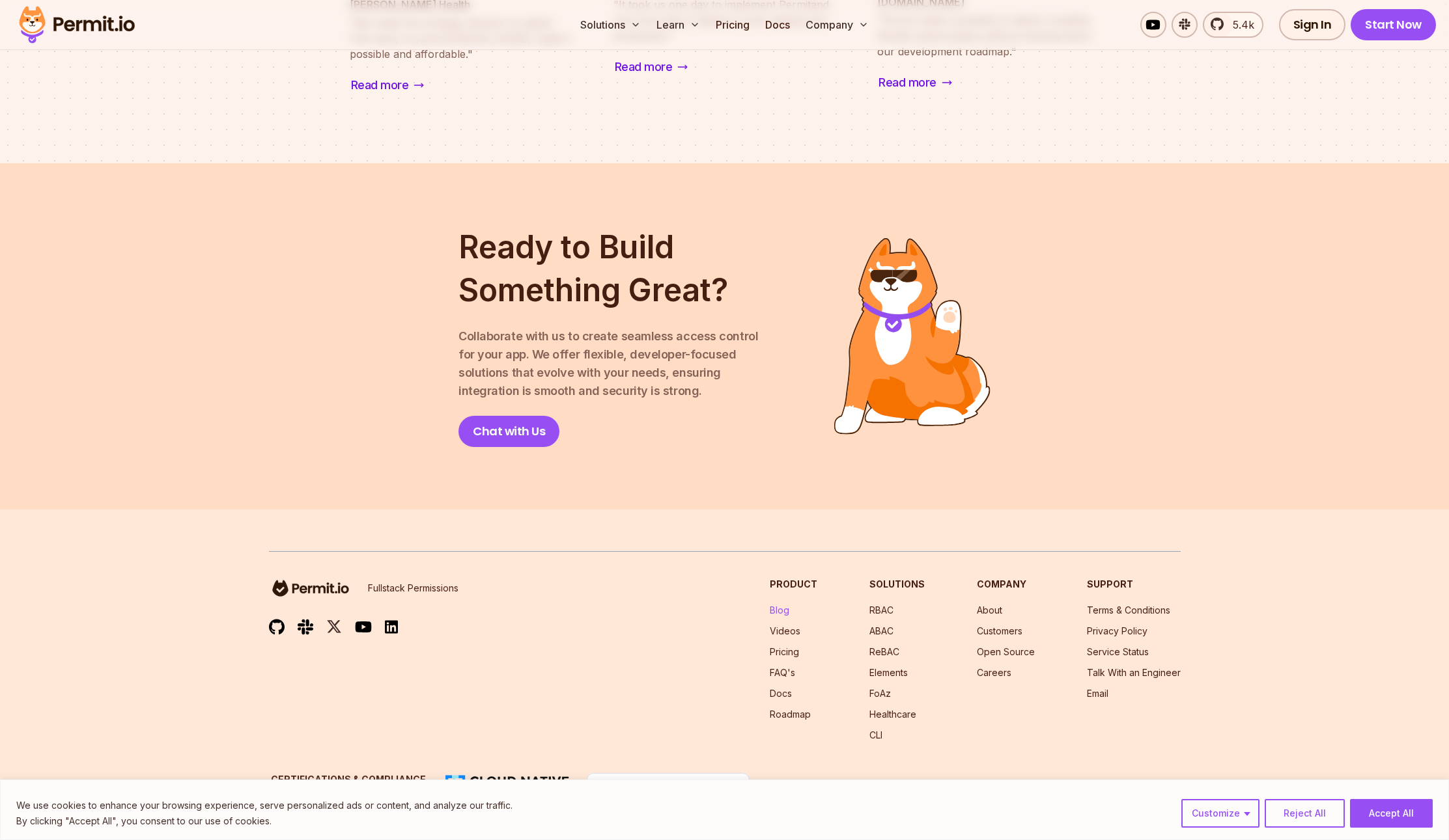
click at [783, 604] on link "Blog" at bounding box center [779, 610] width 20 height 11
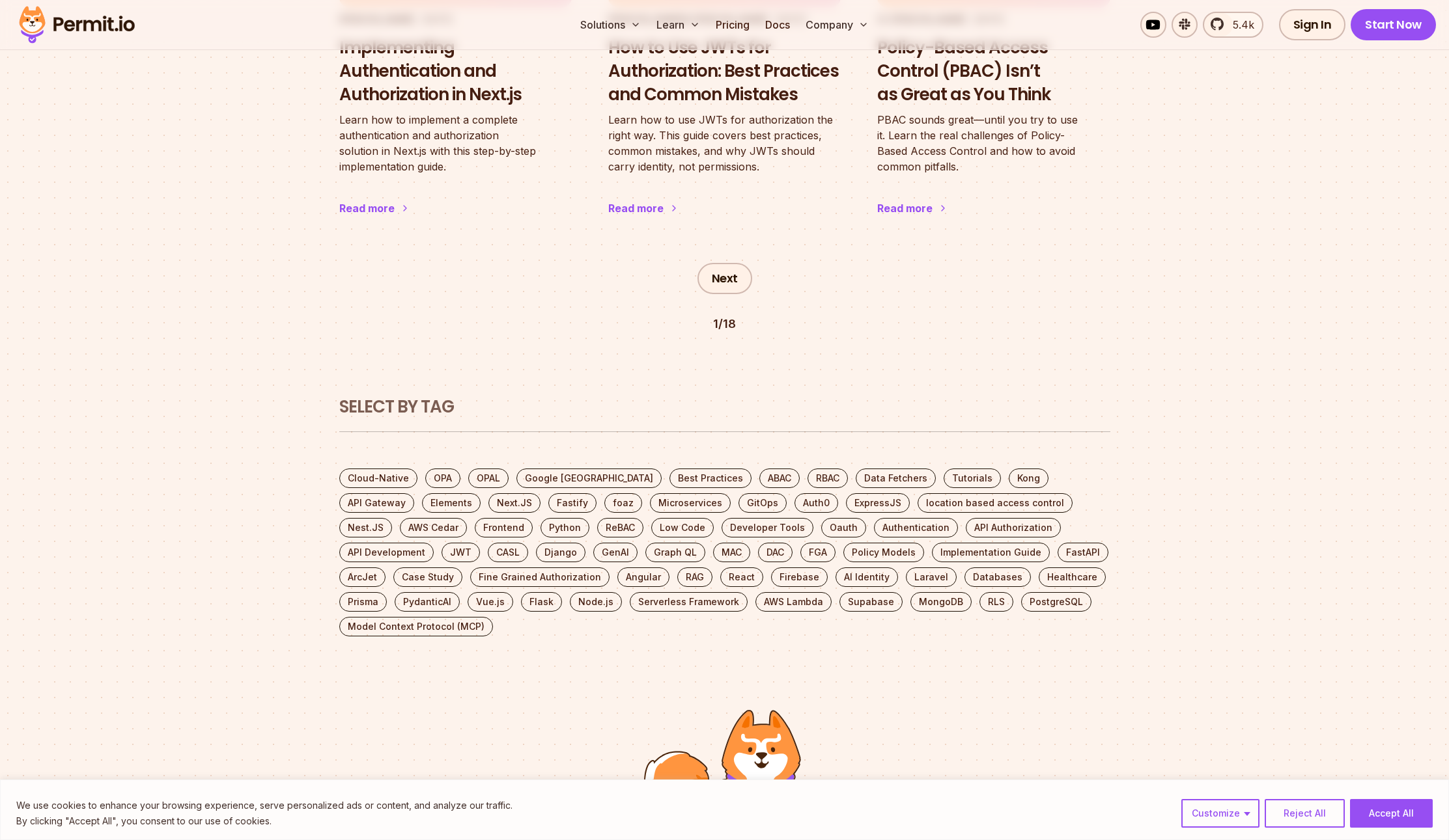
scroll to position [2737, 0]
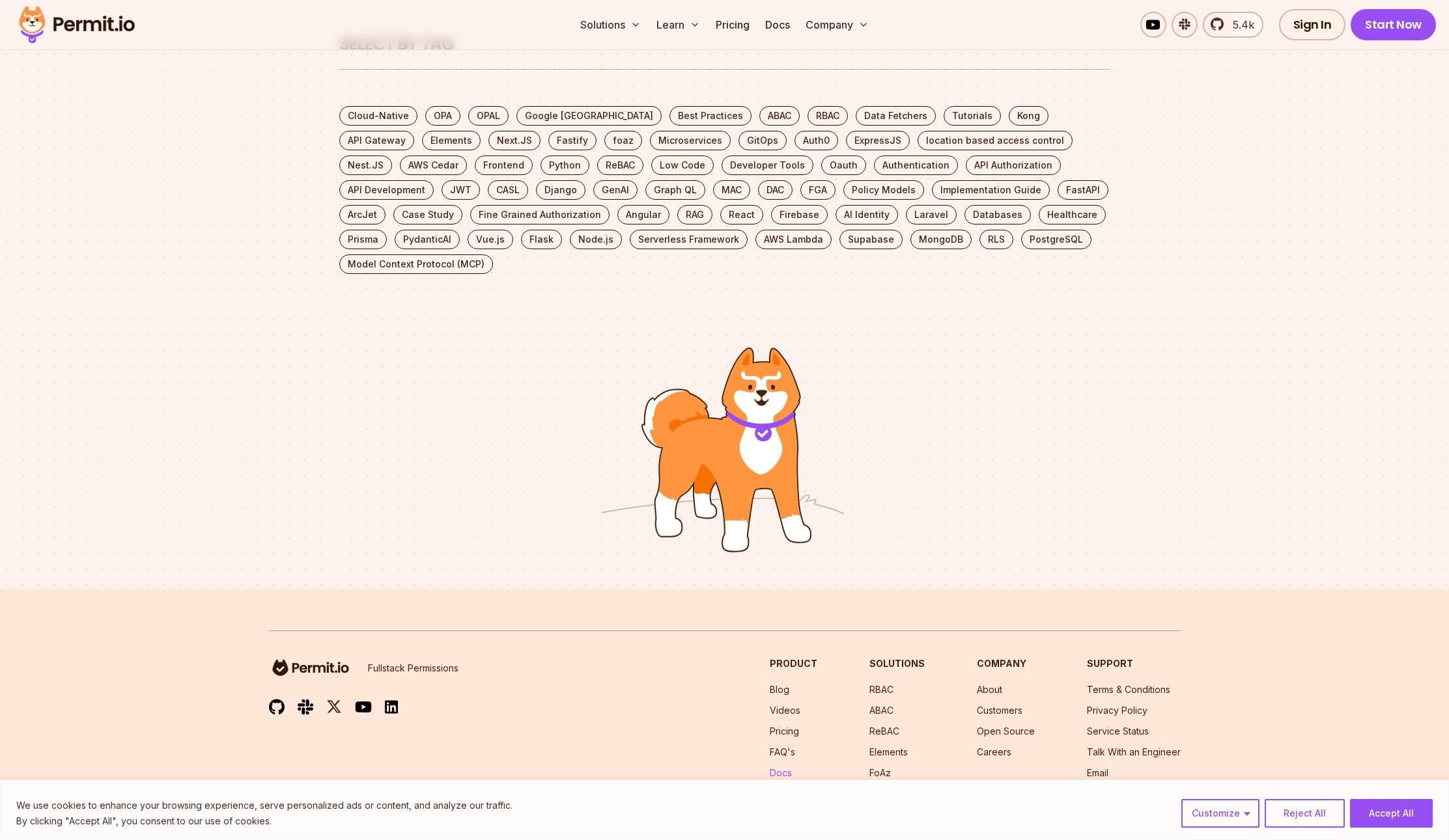
click at [790, 767] on link "Docs" at bounding box center [781, 772] width 22 height 11
